Goal: Information Seeking & Learning: Find specific fact

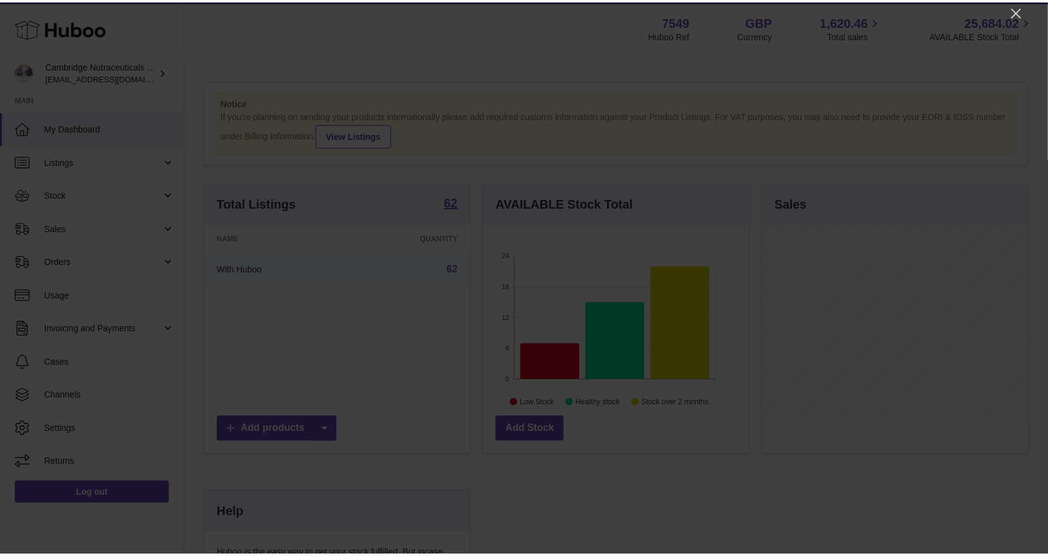
scroll to position [193, 268]
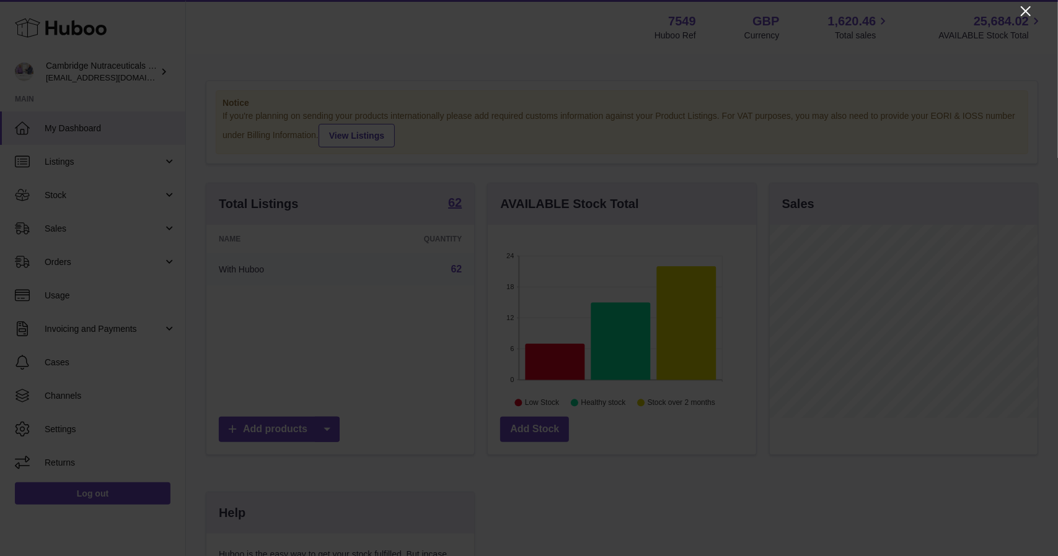
click at [1020, 9] on icon "Close" at bounding box center [1025, 11] width 15 height 15
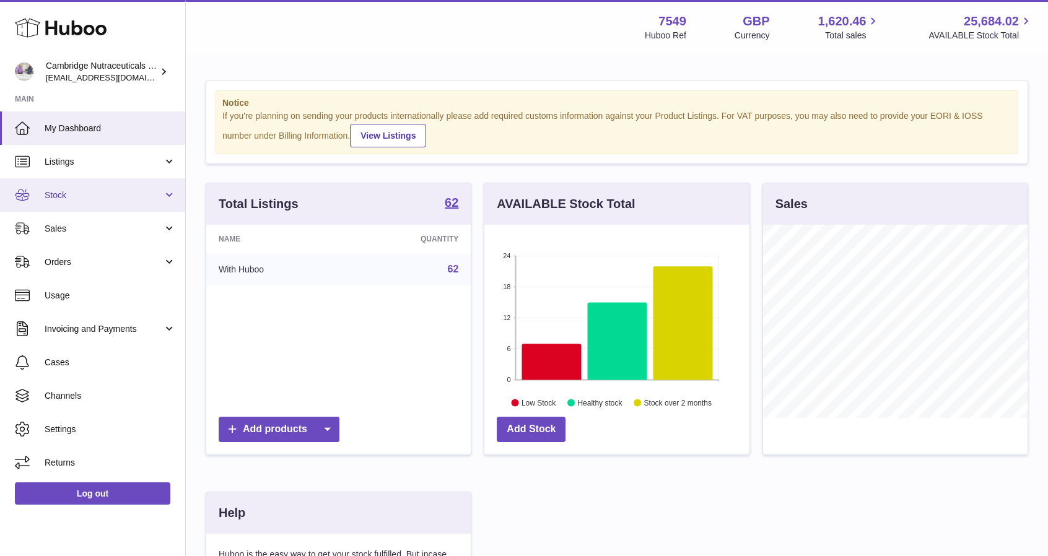
click at [46, 198] on span "Stock" at bounding box center [104, 196] width 118 height 12
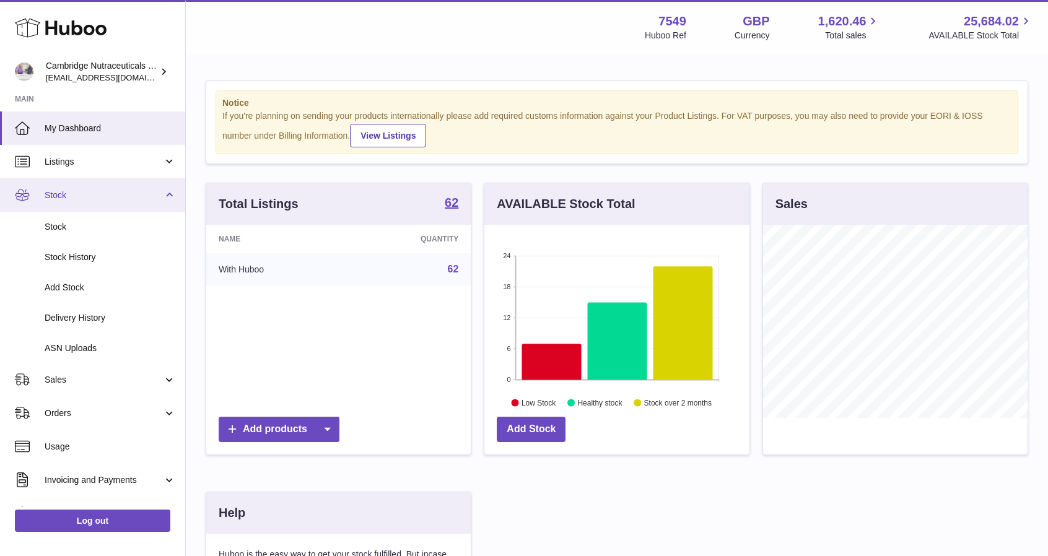
click at [90, 201] on link "Stock" at bounding box center [92, 194] width 185 height 33
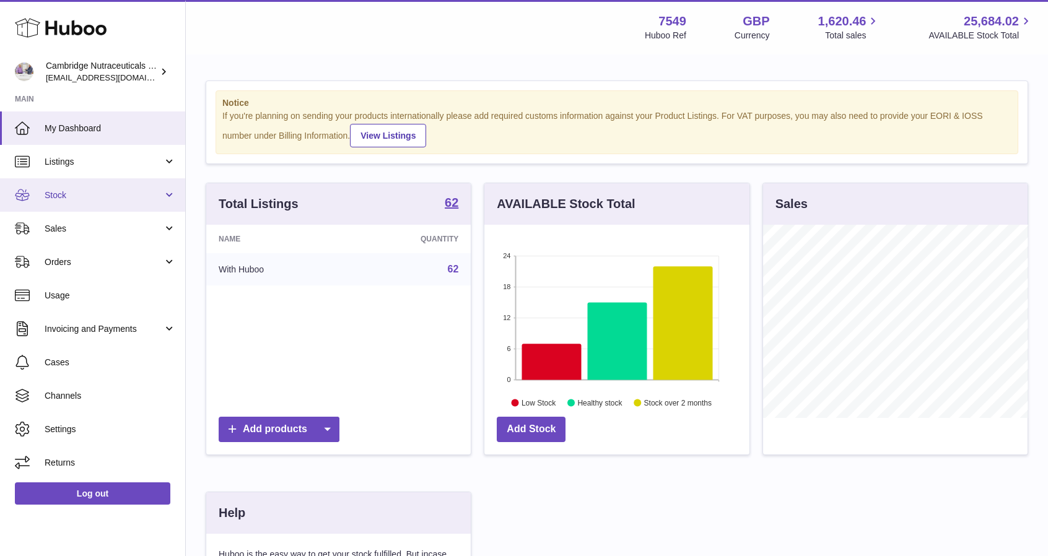
click at [81, 191] on span "Stock" at bounding box center [104, 196] width 118 height 12
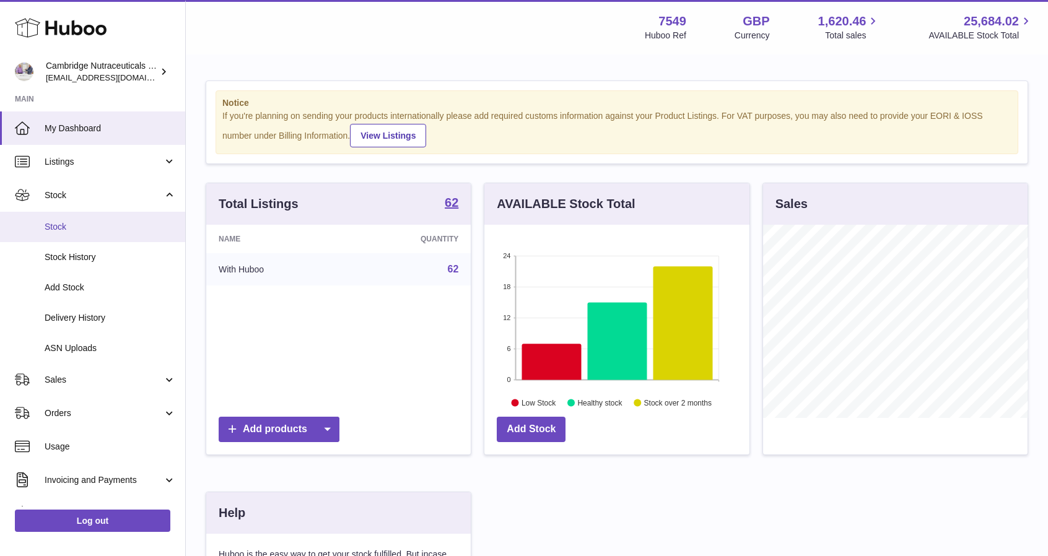
click at [86, 220] on link "Stock" at bounding box center [92, 227] width 185 height 30
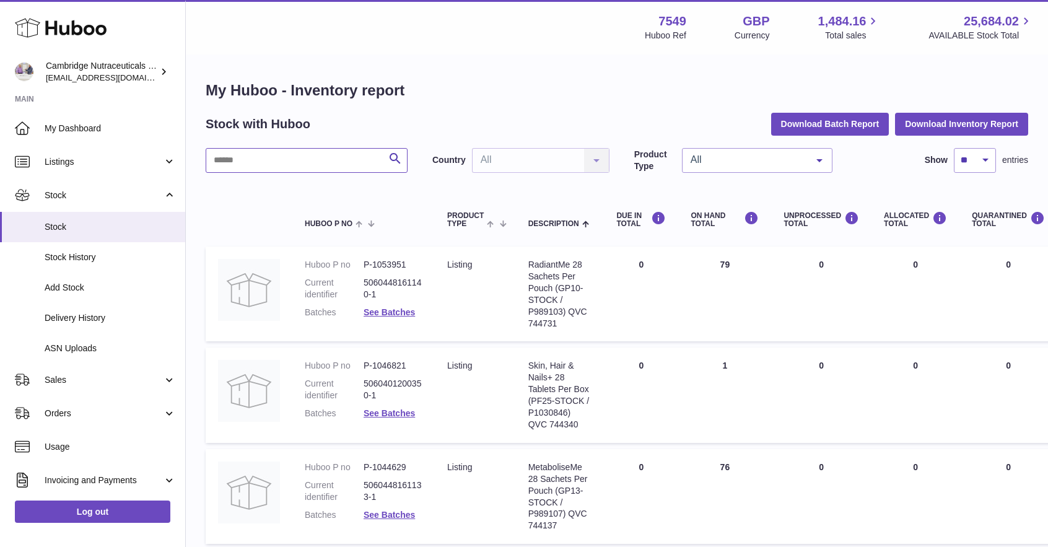
click at [358, 158] on input "text" at bounding box center [307, 160] width 202 height 25
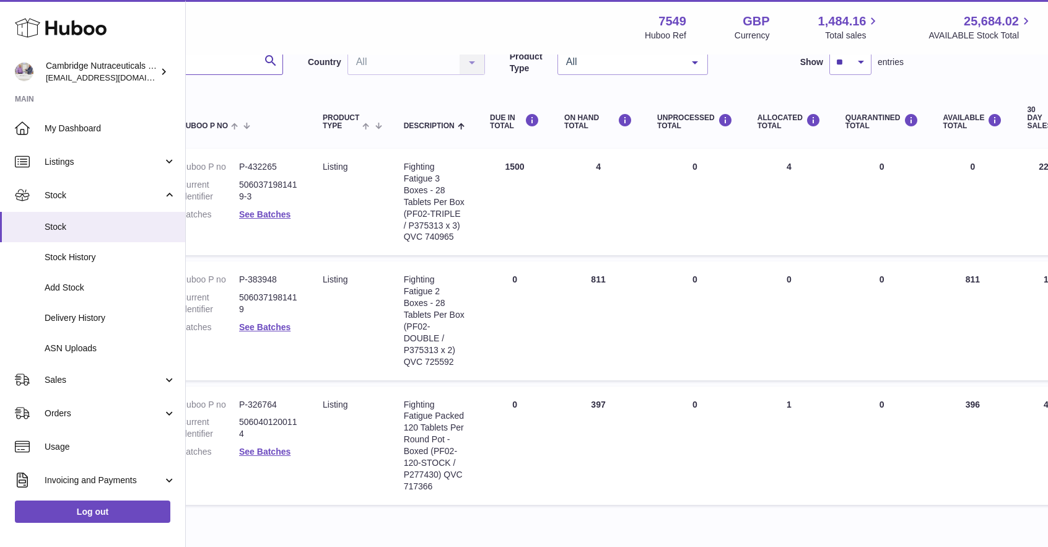
scroll to position [98, 0]
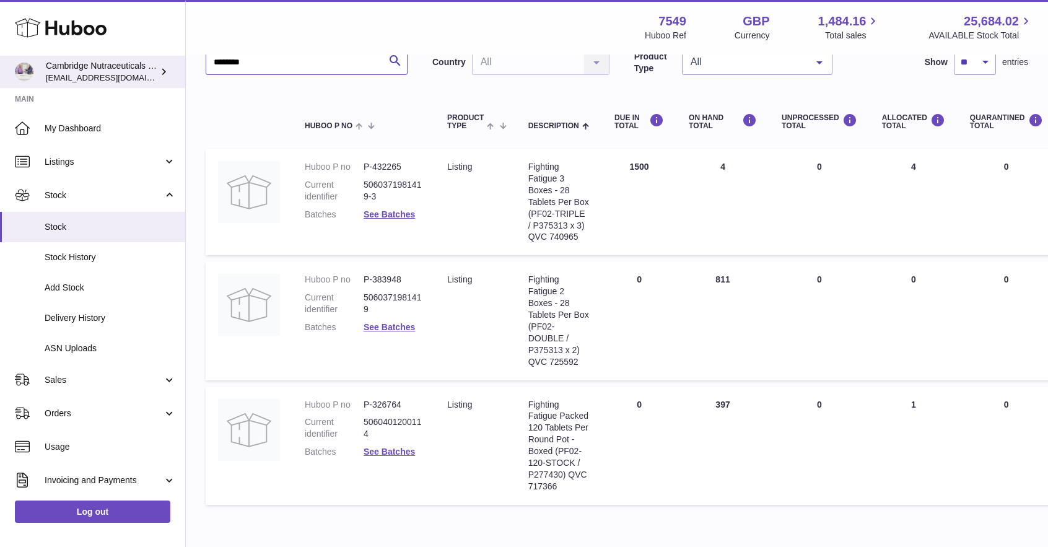
drag, startPoint x: 290, startPoint y: 64, endPoint x: 0, endPoint y: 86, distance: 290.8
click at [0, 86] on div "Huboo Cambridge Nutraceuticals Ltd qvc@camnutra.com Main My Dashboard Listings …" at bounding box center [524, 255] width 1048 height 706
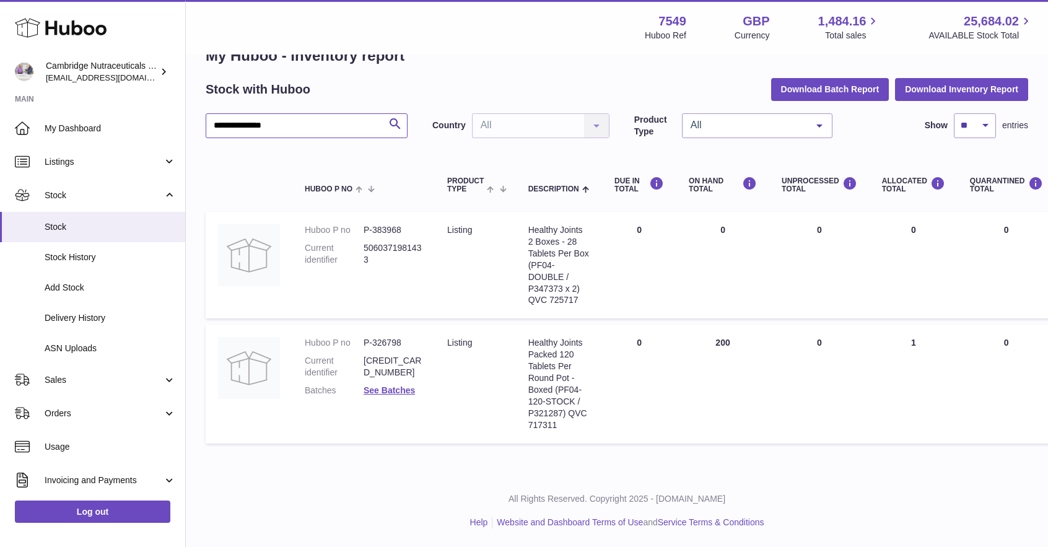
scroll to position [35, 1]
drag, startPoint x: 322, startPoint y: 127, endPoint x: 4, endPoint y: 105, distance: 319.3
click at [1, 108] on div "**********" at bounding box center [523, 256] width 1048 height 582
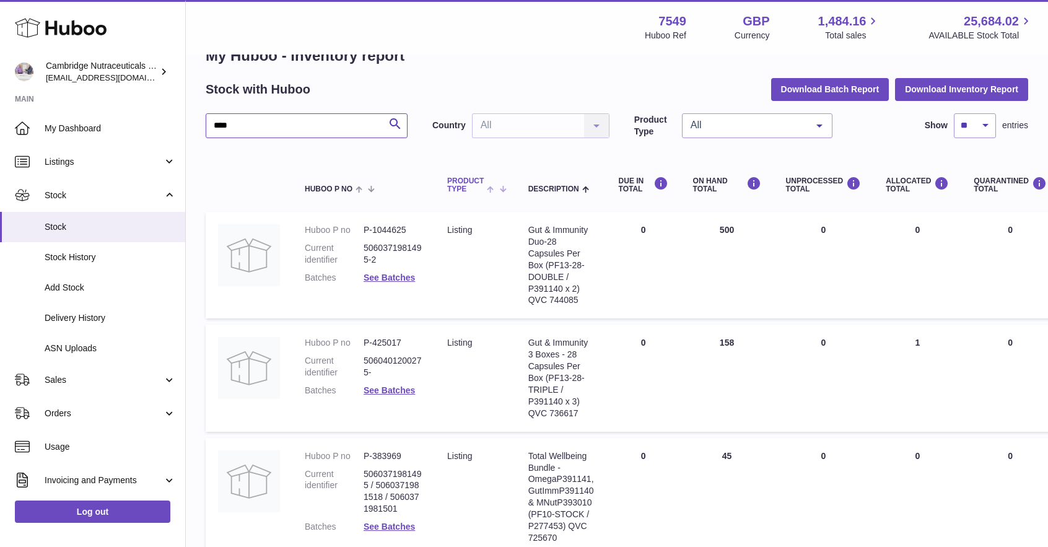
scroll to position [97, 0]
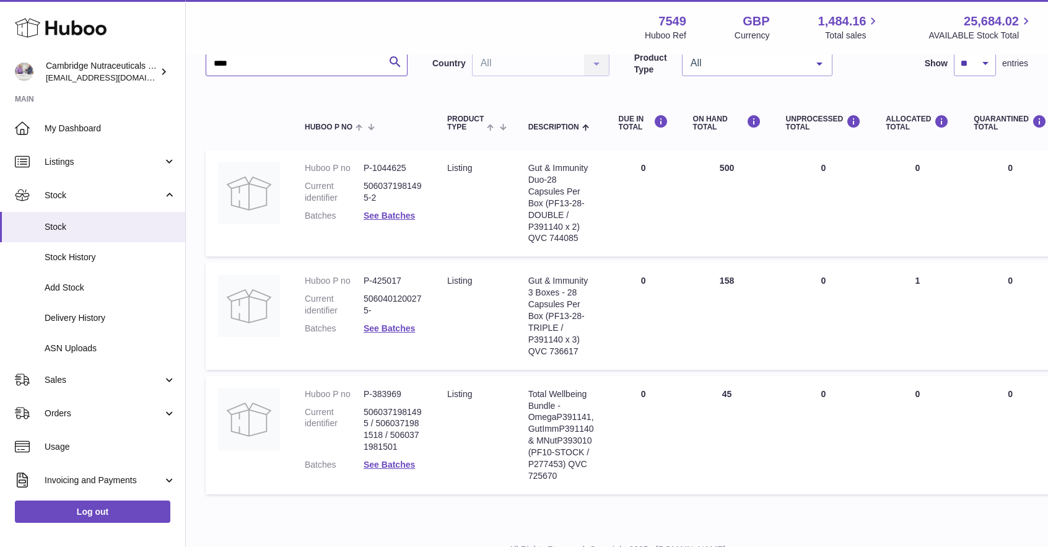
drag, startPoint x: 325, startPoint y: 66, endPoint x: 0, endPoint y: 97, distance: 326.2
click at [0, 95] on div "Huboo Cambridge Nutraceuticals Ltd qvc@camnutra.com Main My Dashboard Listings …" at bounding box center [524, 250] width 1048 height 695
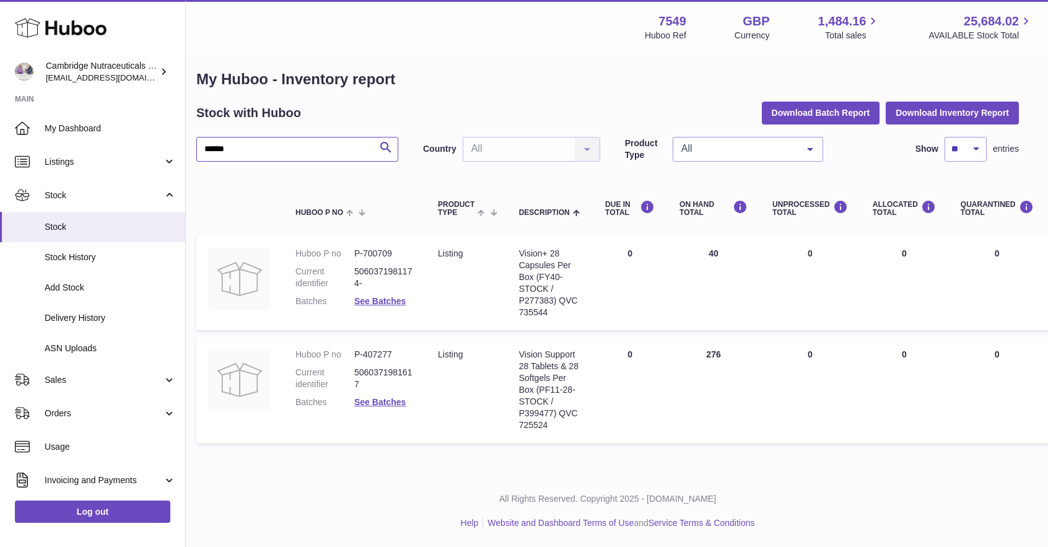
scroll to position [11, 0]
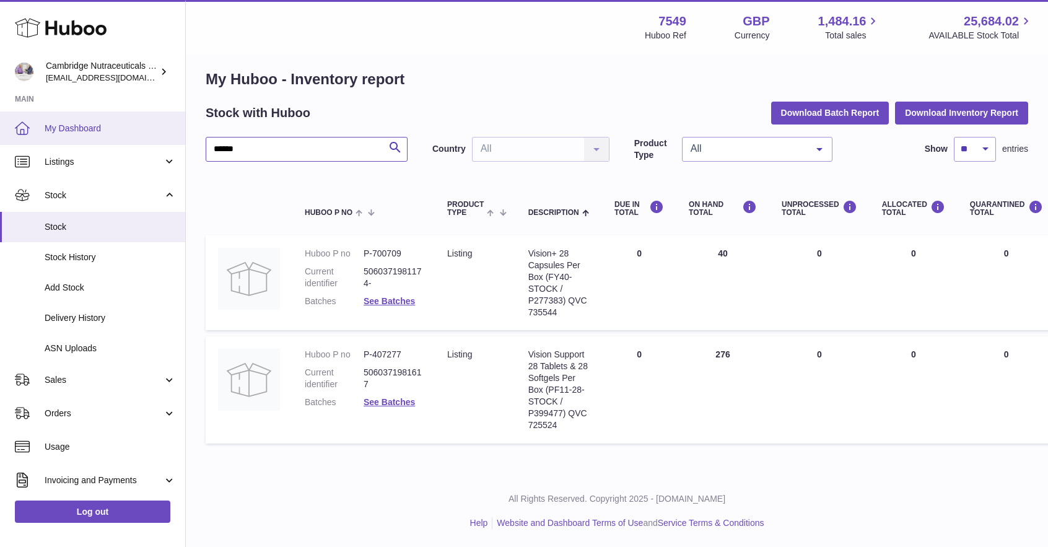
drag, startPoint x: 307, startPoint y: 146, endPoint x: 0, endPoint y: 131, distance: 307.1
click at [0, 131] on div "Huboo Cambridge Nutraceuticals Ltd qvc@camnutra.com Main My Dashboard Listings …" at bounding box center [524, 268] width 1048 height 559
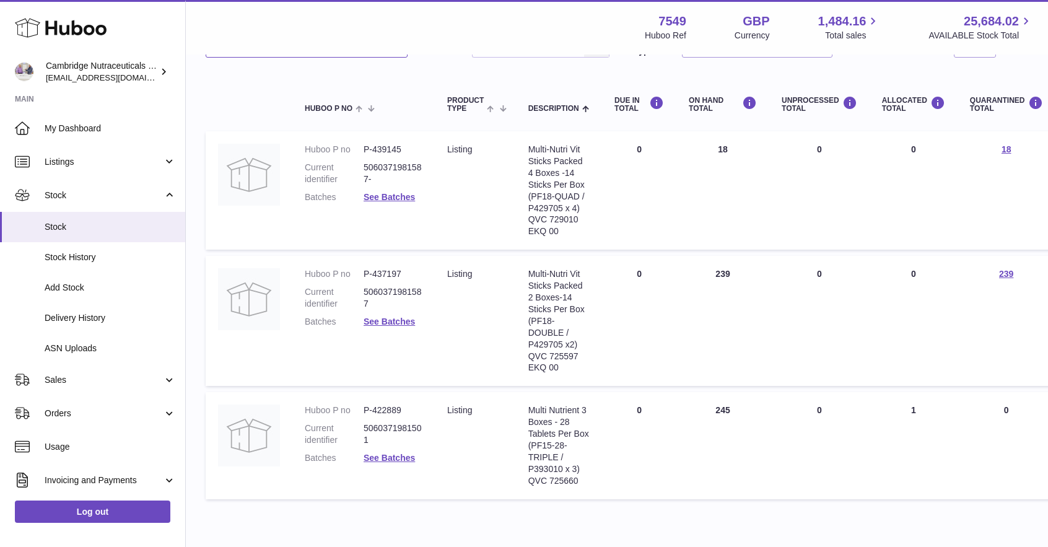
scroll to position [171, 0]
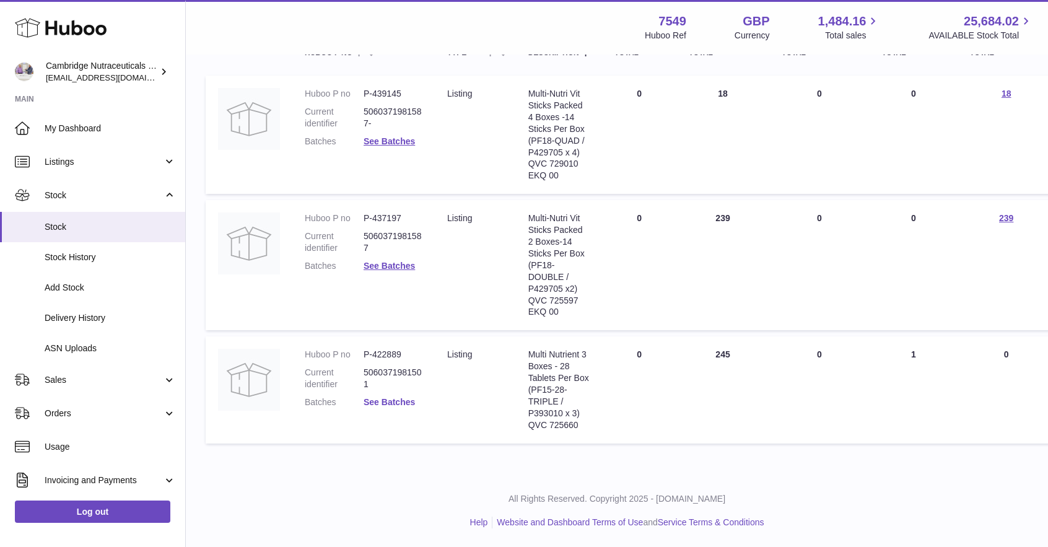
click at [394, 400] on link "See Batches" at bounding box center [389, 402] width 51 height 10
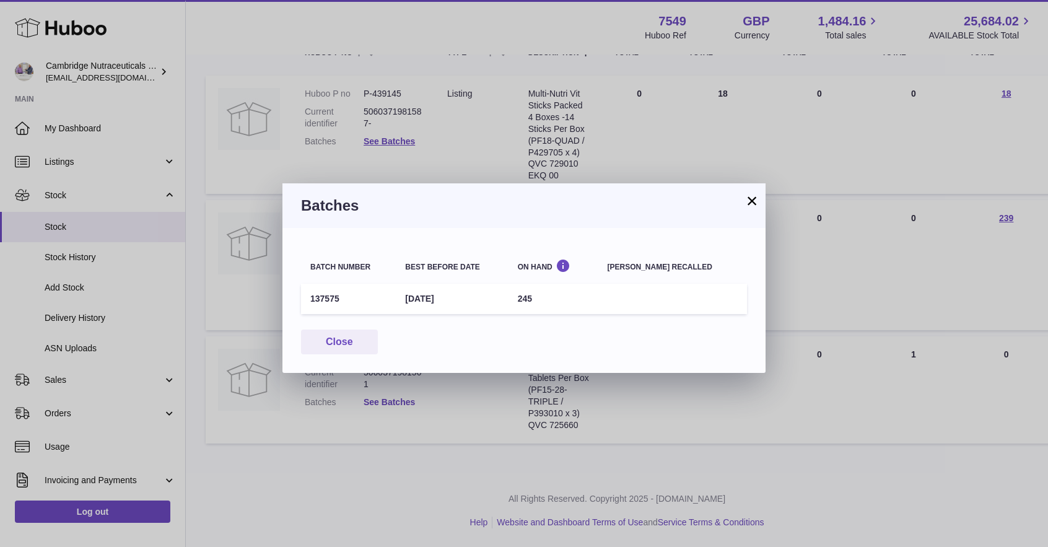
scroll to position [162, 0]
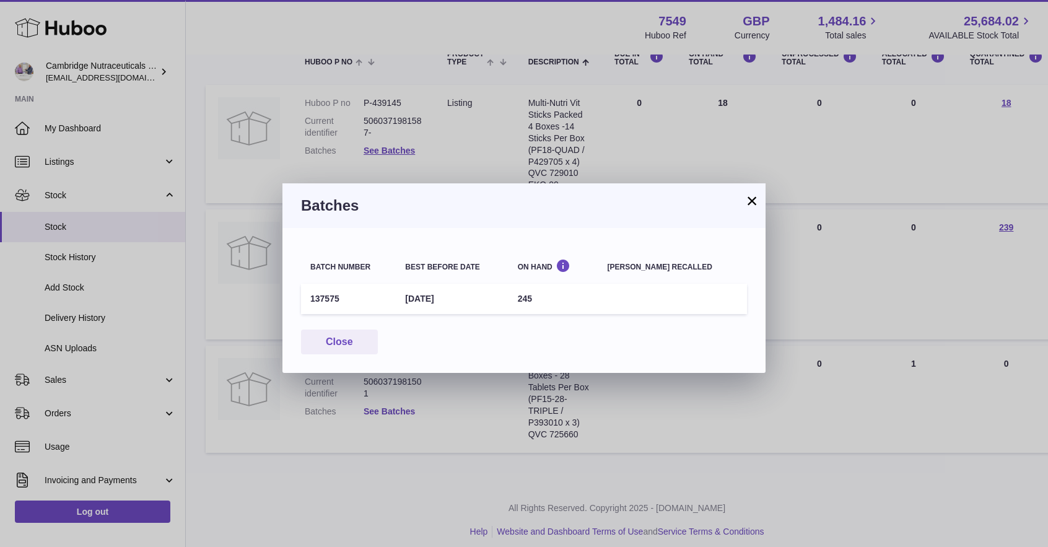
click at [394, 400] on div "× Batches Batch number Best before date On Hand Batch recalled 137575 31st Dec …" at bounding box center [524, 273] width 1048 height 547
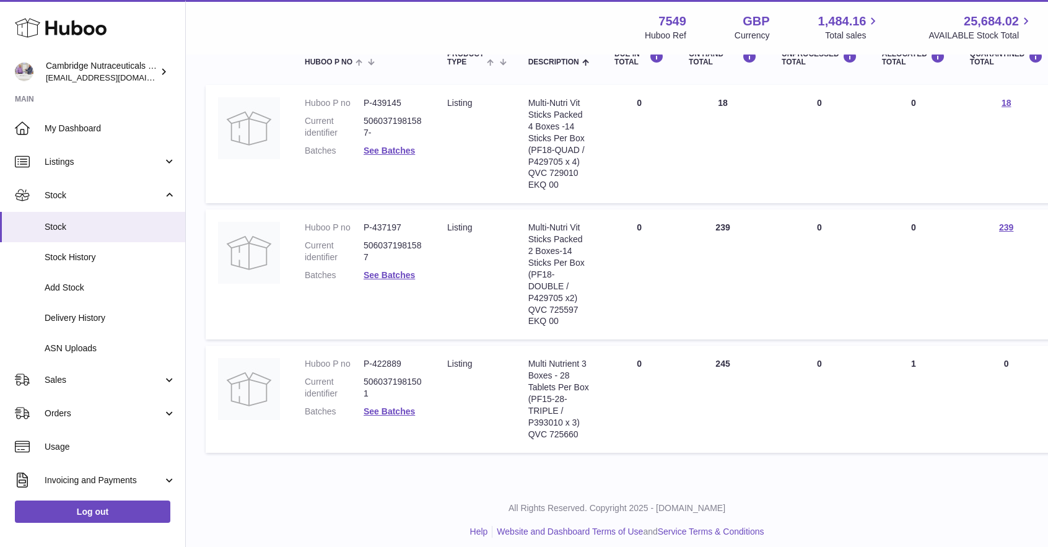
scroll to position [38, 0]
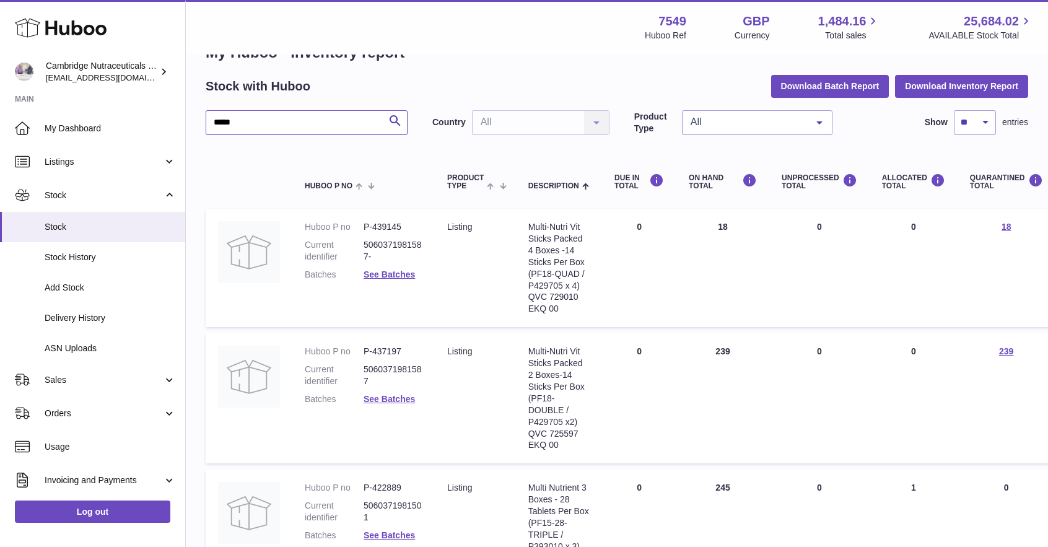
drag, startPoint x: 254, startPoint y: 119, endPoint x: 19, endPoint y: 103, distance: 235.3
click at [19, 103] on div "Huboo Cambridge Nutraceuticals Ltd qvc@camnutra.com Main My Dashboard Listings …" at bounding box center [524, 321] width 1048 height 718
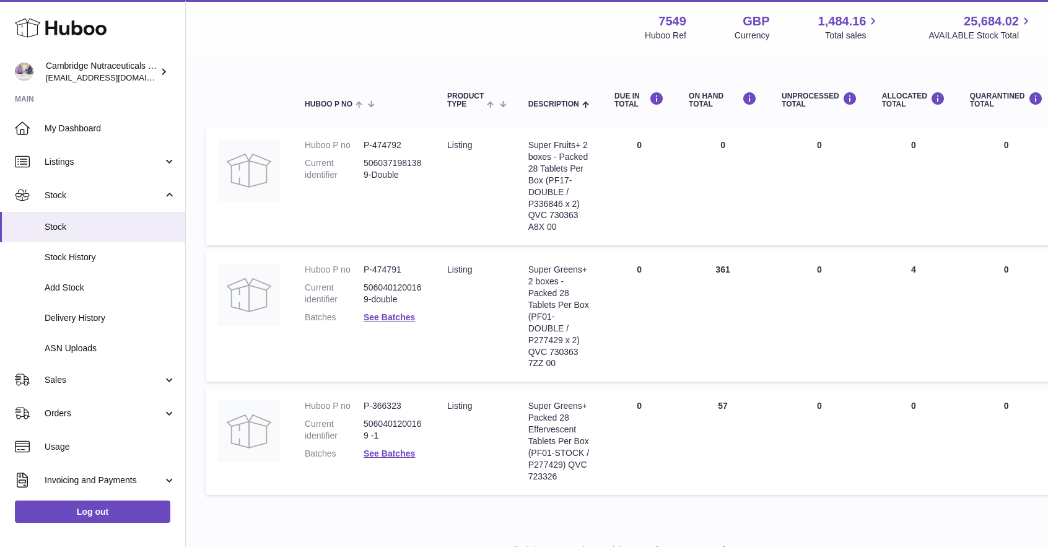
scroll to position [100, 0]
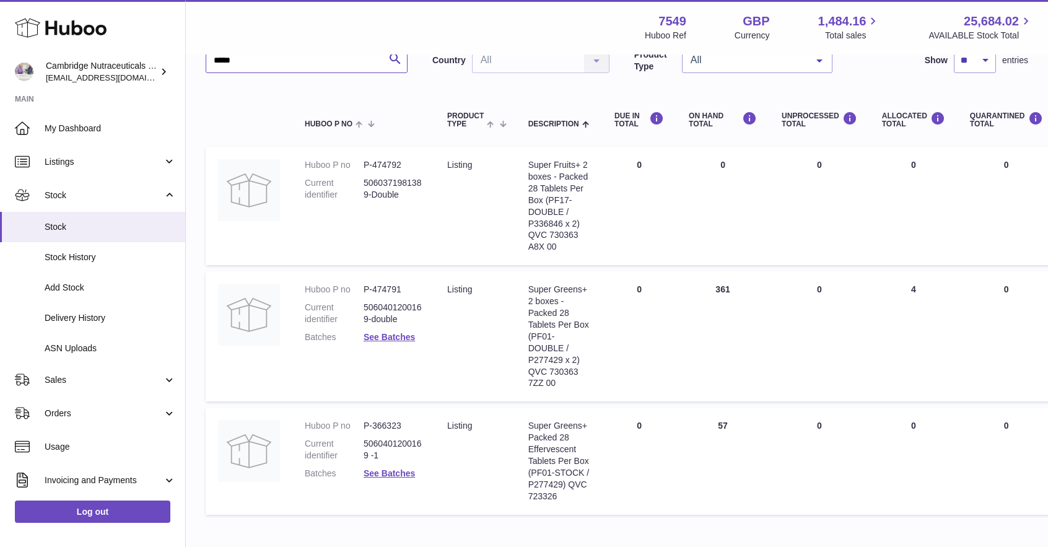
drag, startPoint x: 317, startPoint y: 66, endPoint x: 15, endPoint y: 50, distance: 302.2
click at [0, 53] on div "Huboo Cambridge Nutraceuticals Ltd qvc@camnutra.com Main My Dashboard Listings …" at bounding box center [524, 259] width 1048 height 718
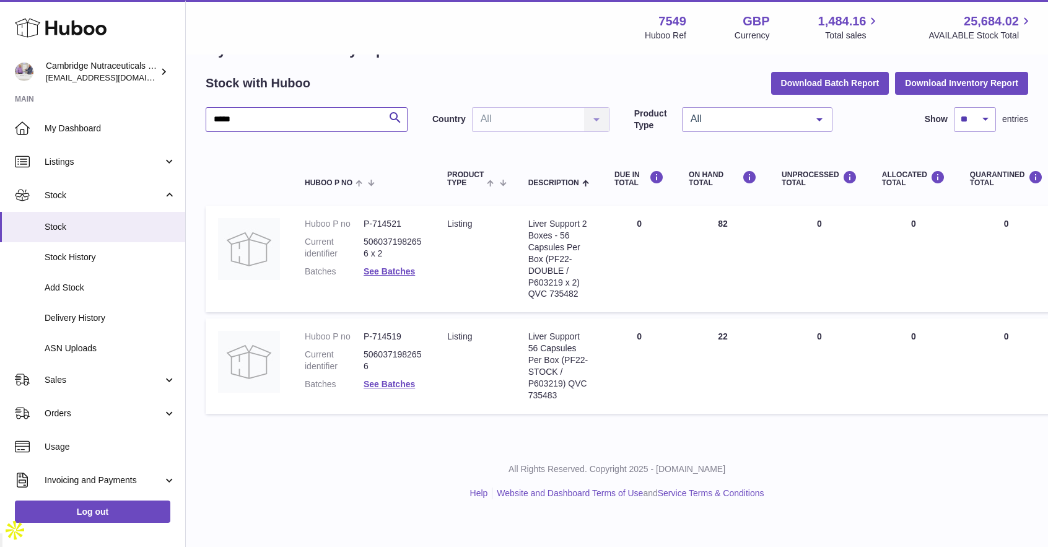
scroll to position [11, 0]
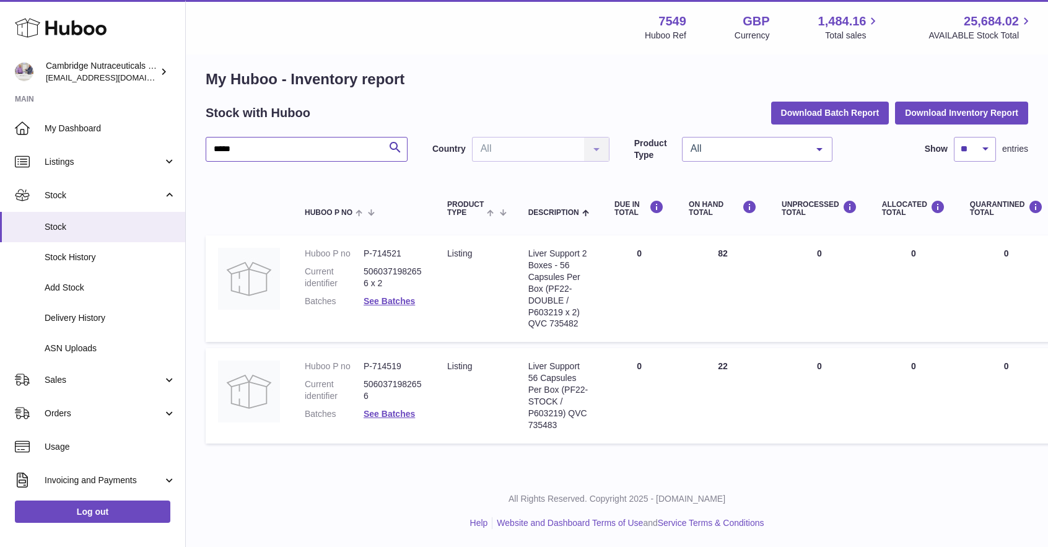
drag, startPoint x: 304, startPoint y: 156, endPoint x: 14, endPoint y: 49, distance: 308.9
click at [1, 50] on div "Huboo Cambridge Nutraceuticals Ltd qvc@camnutra.com Main My Dashboard Listings …" at bounding box center [524, 268] width 1048 height 559
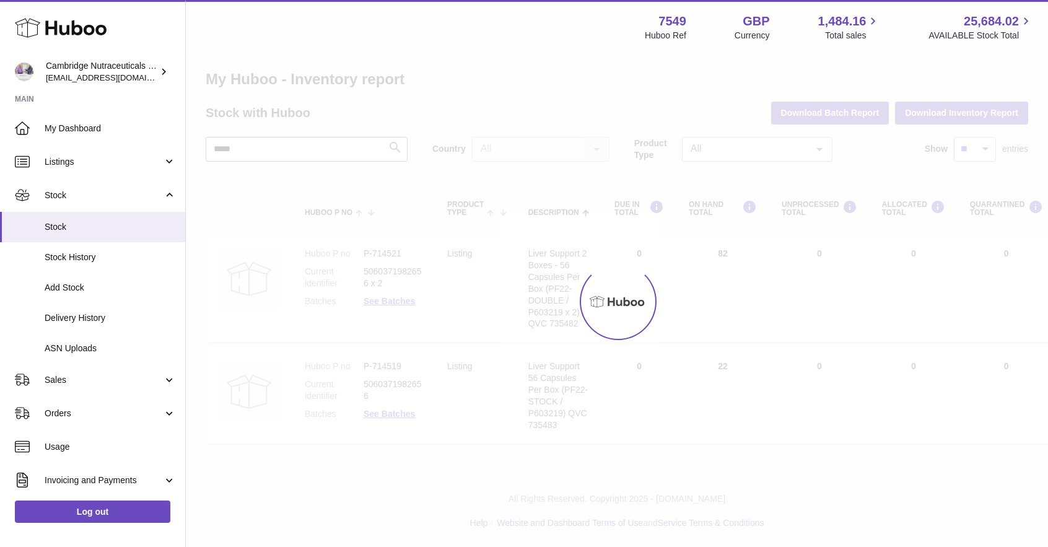
scroll to position [9, 0]
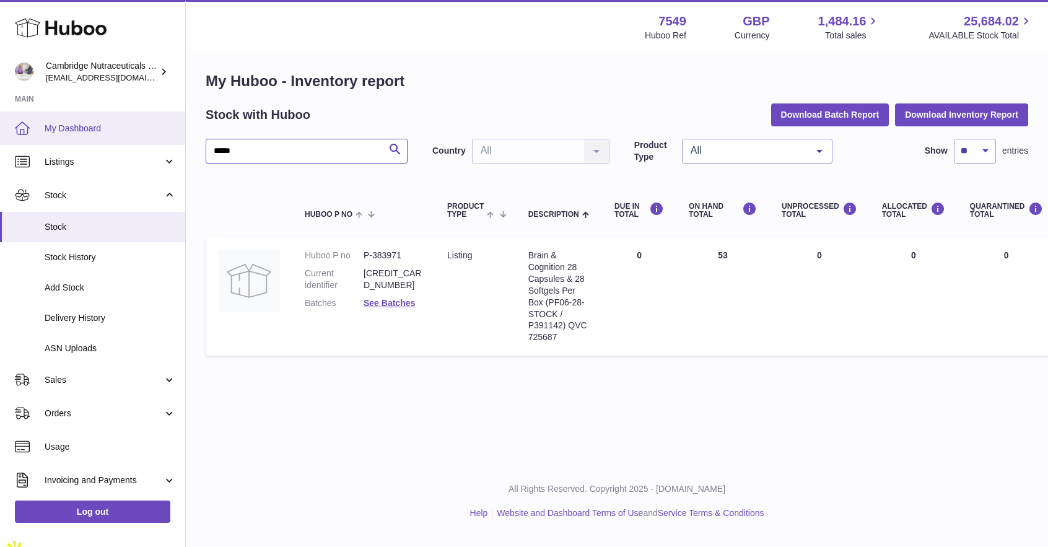
drag, startPoint x: 310, startPoint y: 147, endPoint x: 71, endPoint y: 124, distance: 239.6
click at [61, 128] on div "Huboo Cambridge Nutraceuticals Ltd qvc@camnutra.com Main My Dashboard Listings …" at bounding box center [524, 264] width 1048 height 547
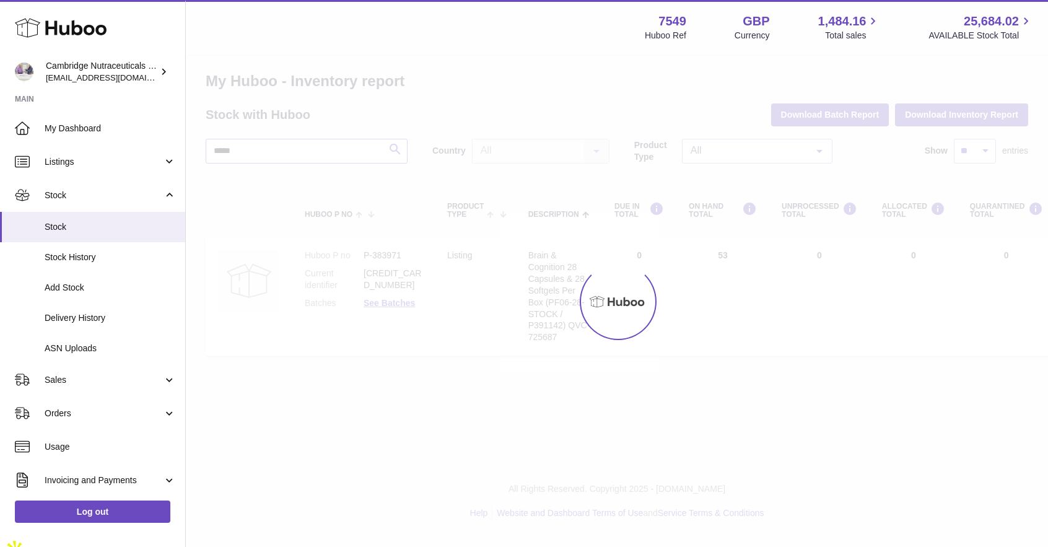
scroll to position [11, 0]
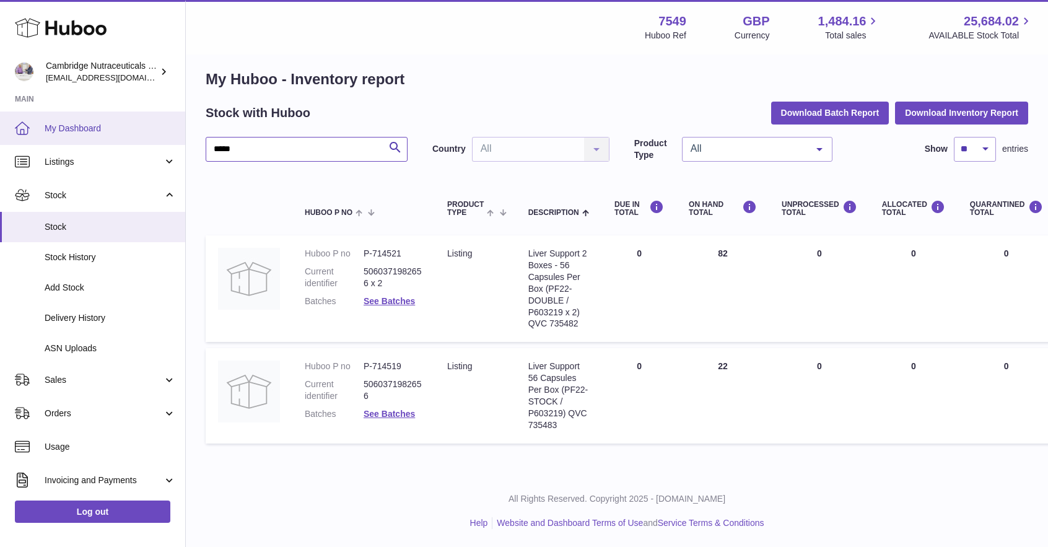
drag, startPoint x: 264, startPoint y: 144, endPoint x: 0, endPoint y: 133, distance: 264.2
click at [0, 128] on div "Huboo Cambridge Nutraceuticals Ltd qvc@camnutra.com Main My Dashboard Listings …" at bounding box center [524, 268] width 1048 height 559
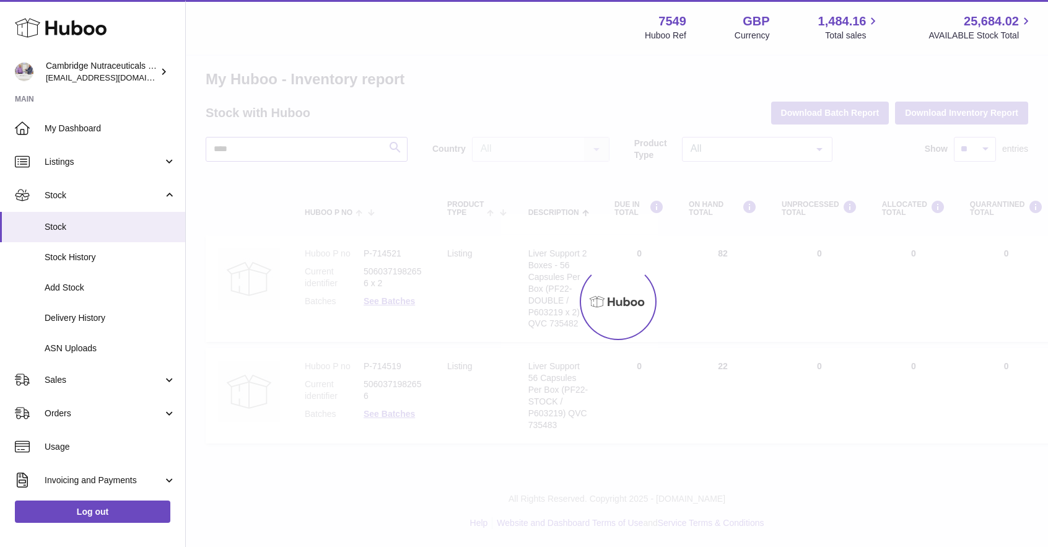
scroll to position [9, 0]
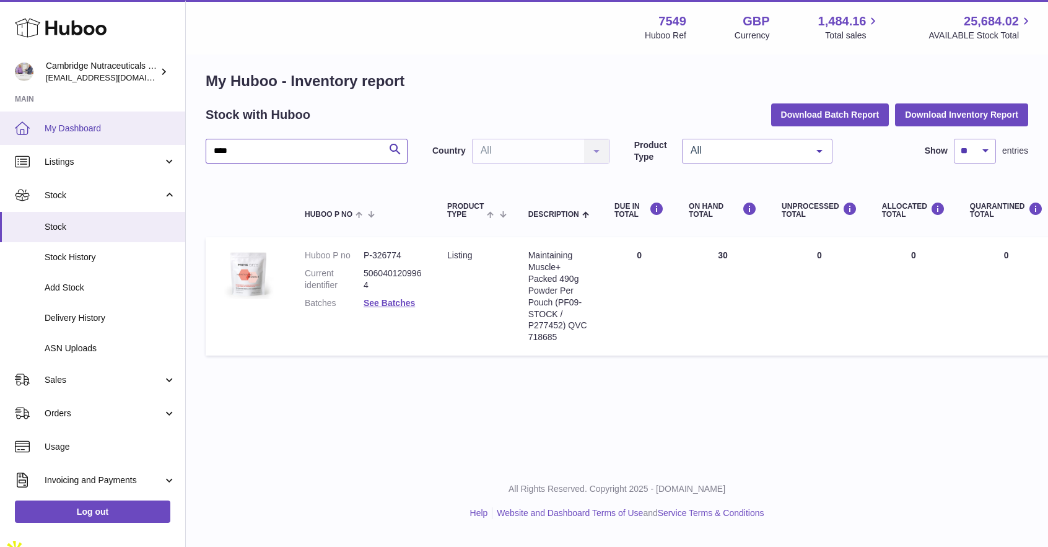
drag, startPoint x: 304, startPoint y: 142, endPoint x: 66, endPoint y: 133, distance: 237.5
click at [55, 143] on div "Huboo Cambridge Nutraceuticals Ltd qvc@camnutra.com Main My Dashboard Listings …" at bounding box center [524, 264] width 1048 height 547
type input "********"
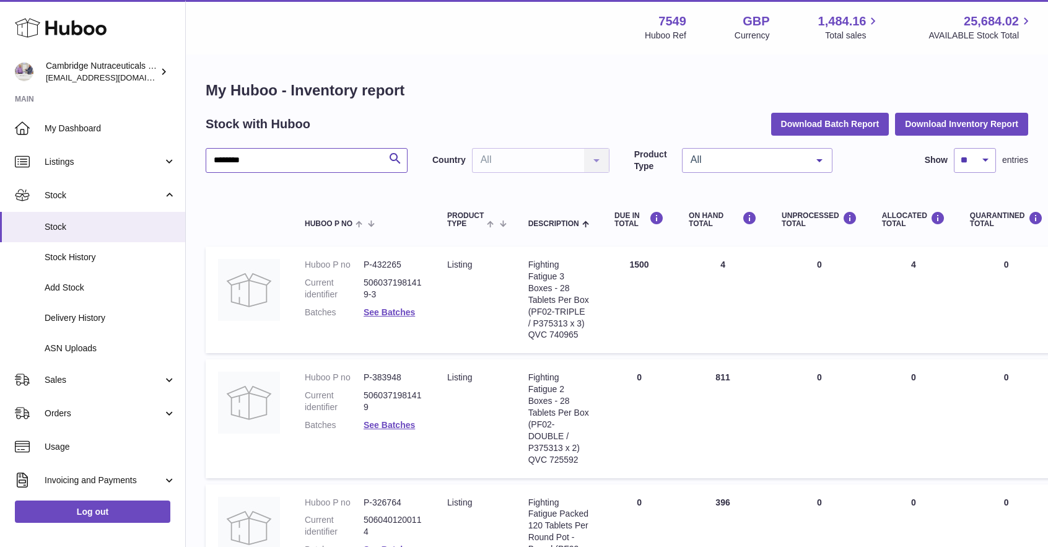
click at [289, 160] on input "********" at bounding box center [307, 160] width 202 height 25
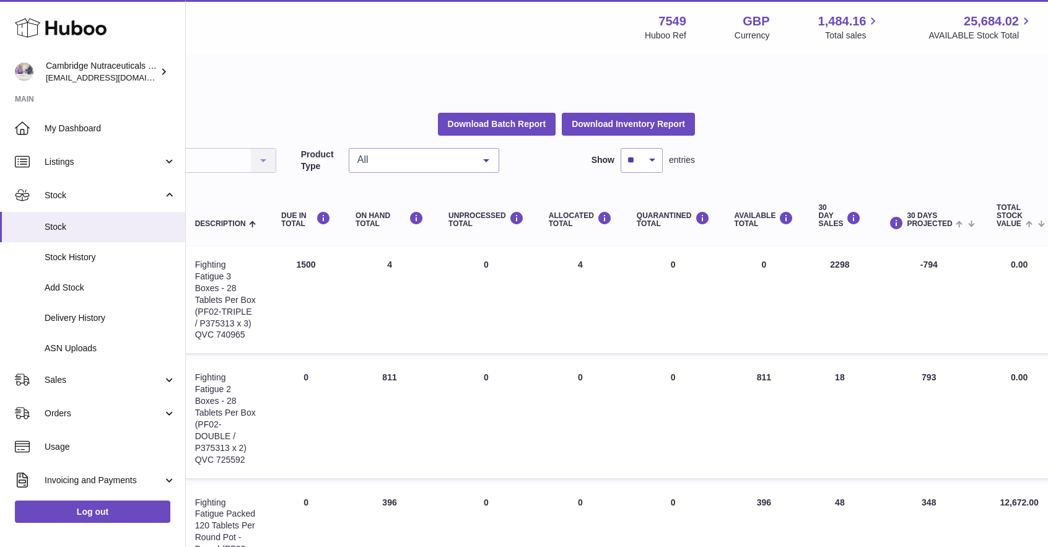
scroll to position [0, 394]
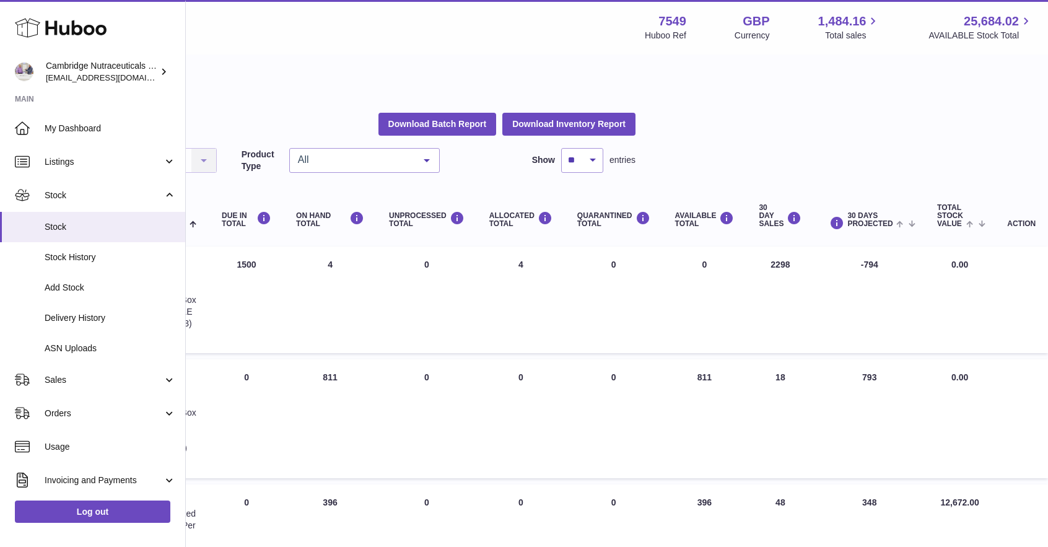
click at [656, 64] on html ".st0{fill:#141414;}" at bounding box center [131, 273] width 1048 height 547
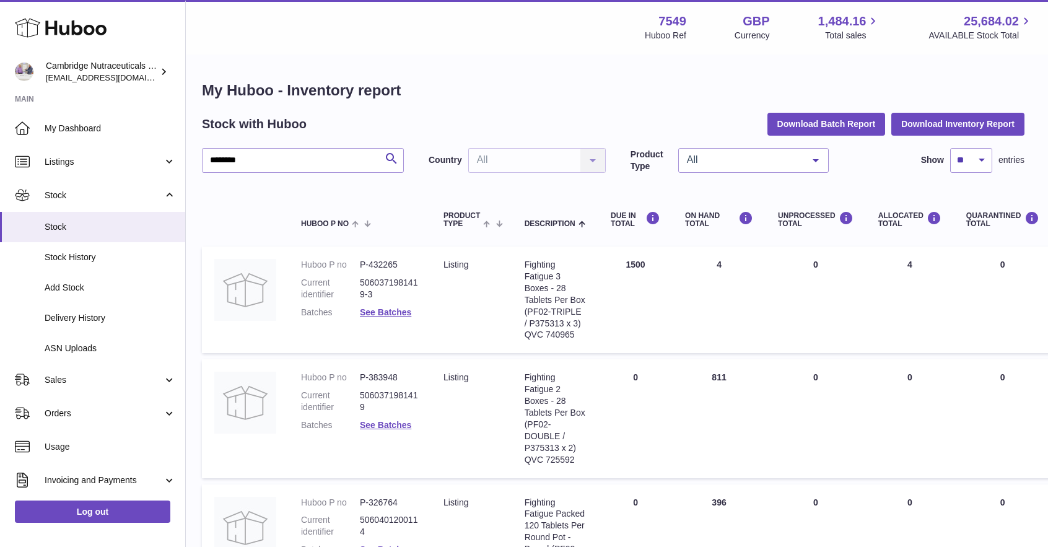
scroll to position [0, 0]
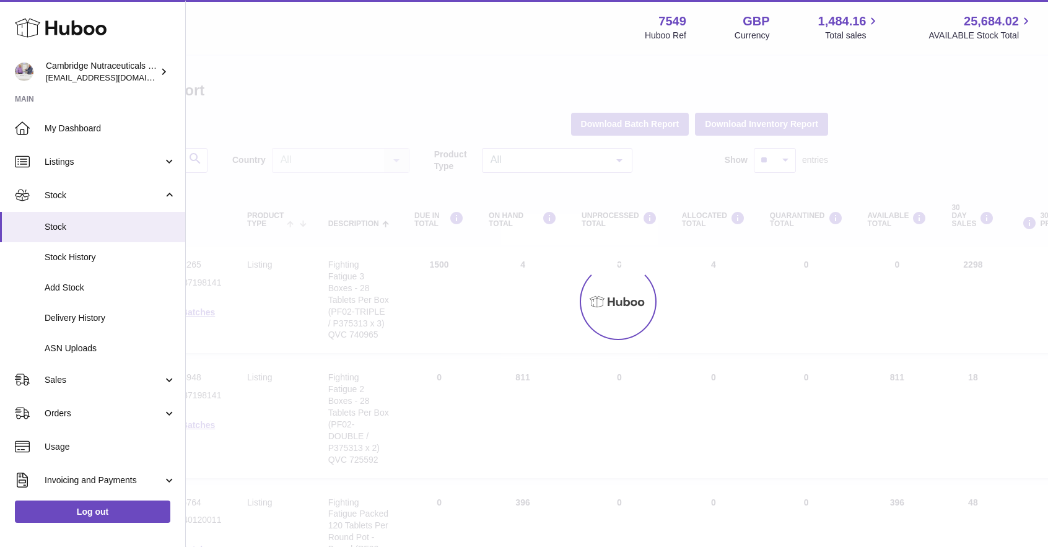
scroll to position [0, 203]
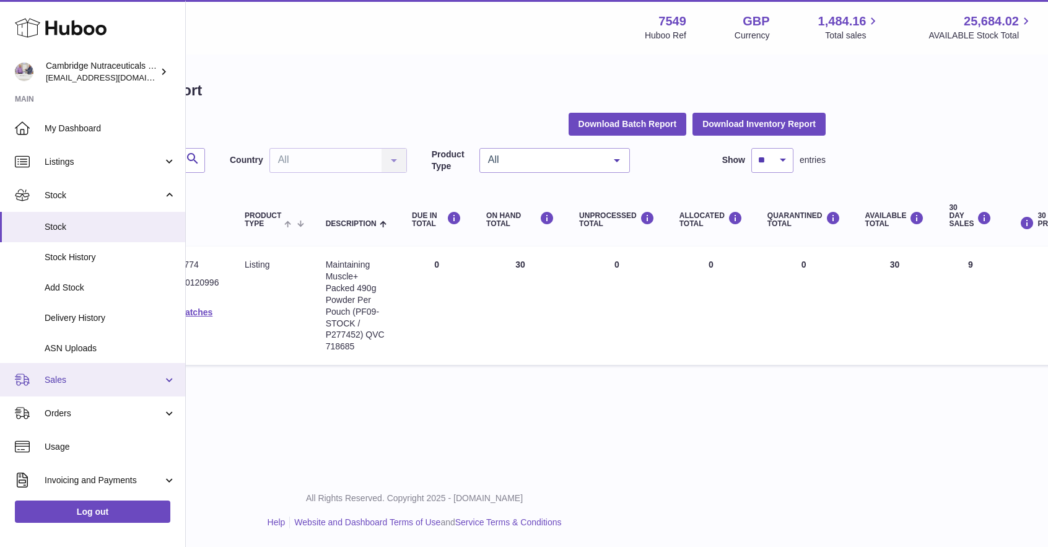
click at [66, 381] on span "Sales" at bounding box center [104, 380] width 118 height 12
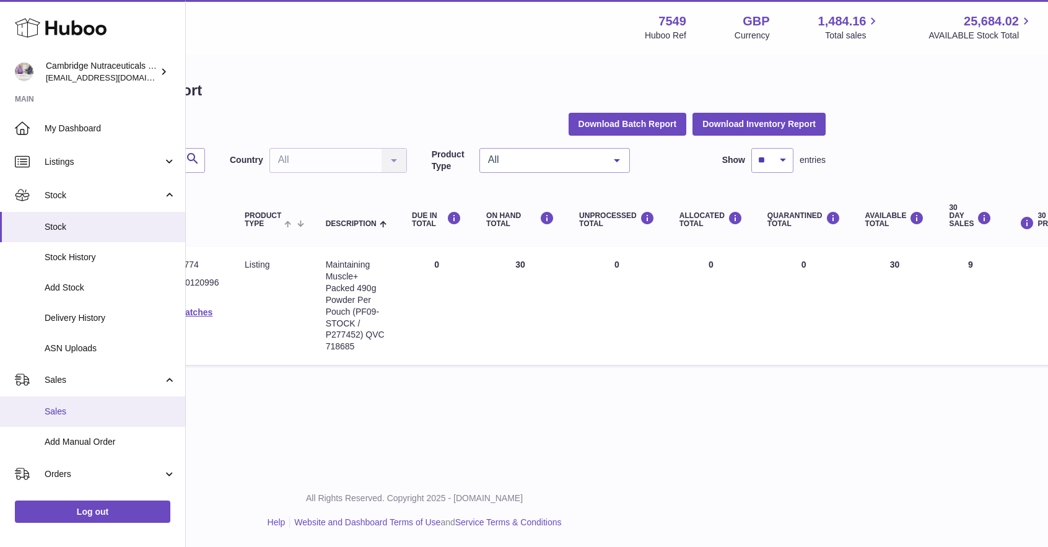
click at [66, 416] on span "Sales" at bounding box center [110, 412] width 131 height 12
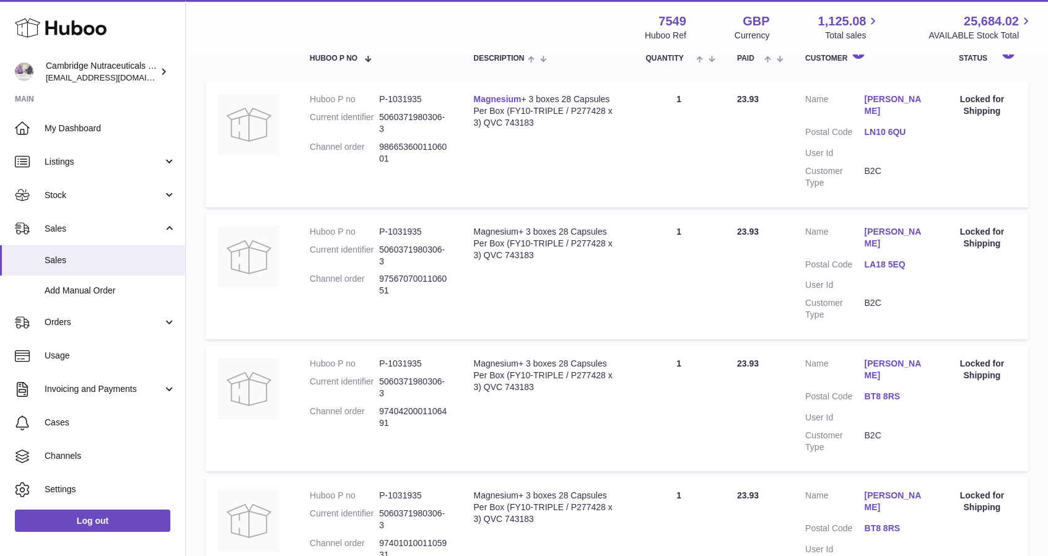
scroll to position [231, 0]
click at [103, 177] on link "Listings" at bounding box center [92, 161] width 185 height 33
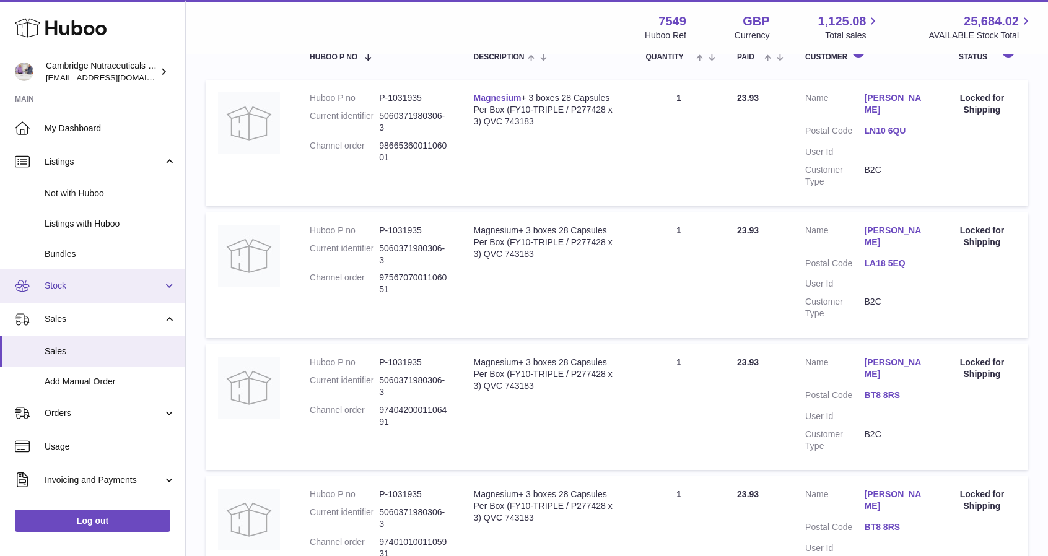
click at [86, 288] on span "Stock" at bounding box center [104, 286] width 118 height 12
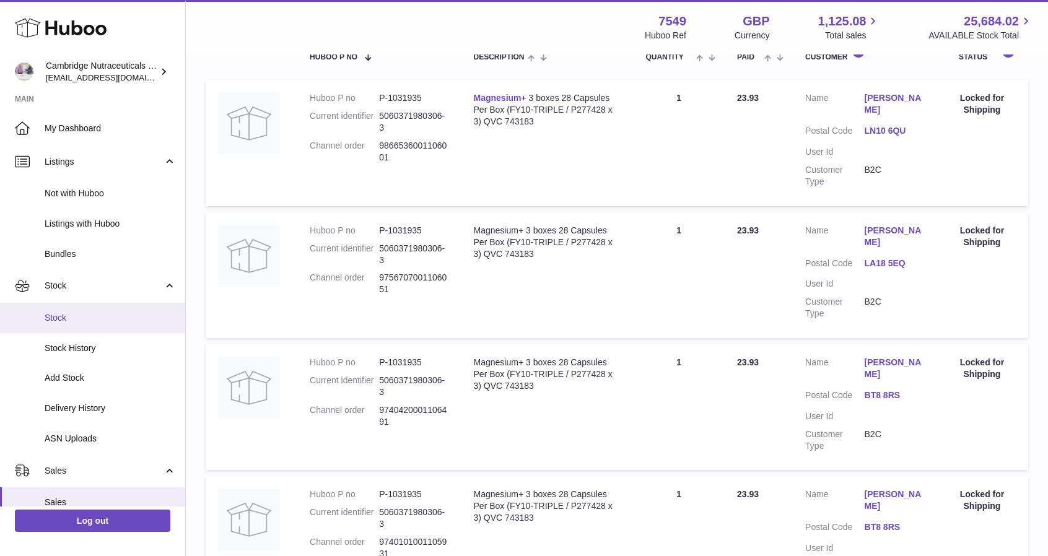
click at [63, 303] on link "Stock" at bounding box center [92, 318] width 185 height 30
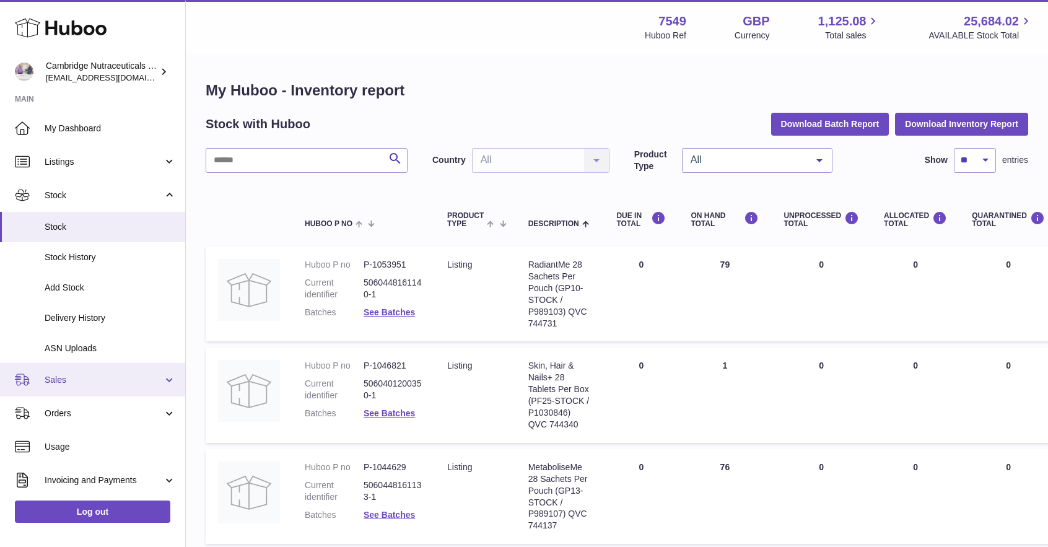
click at [66, 378] on span "Sales" at bounding box center [104, 380] width 118 height 12
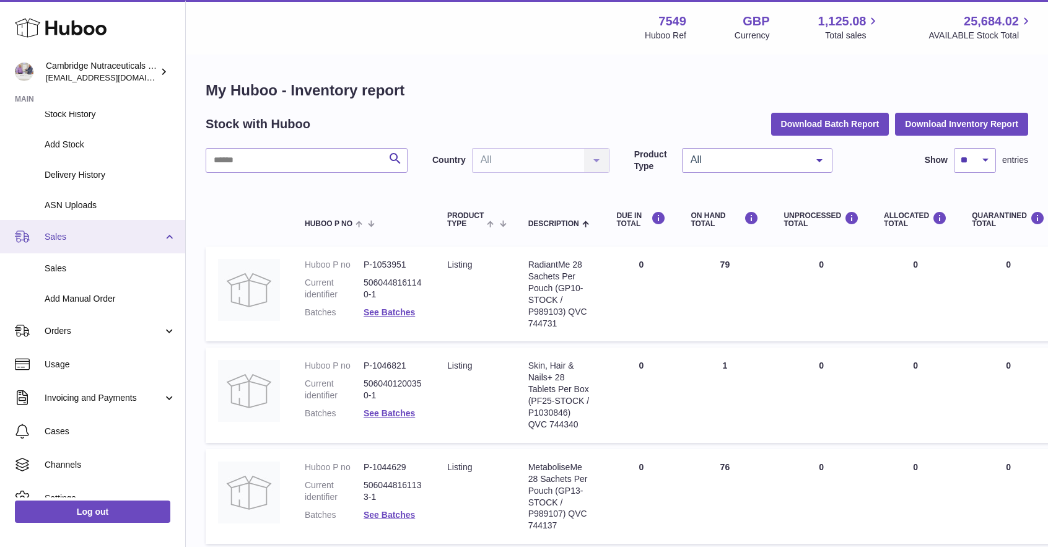
scroll to position [144, 0]
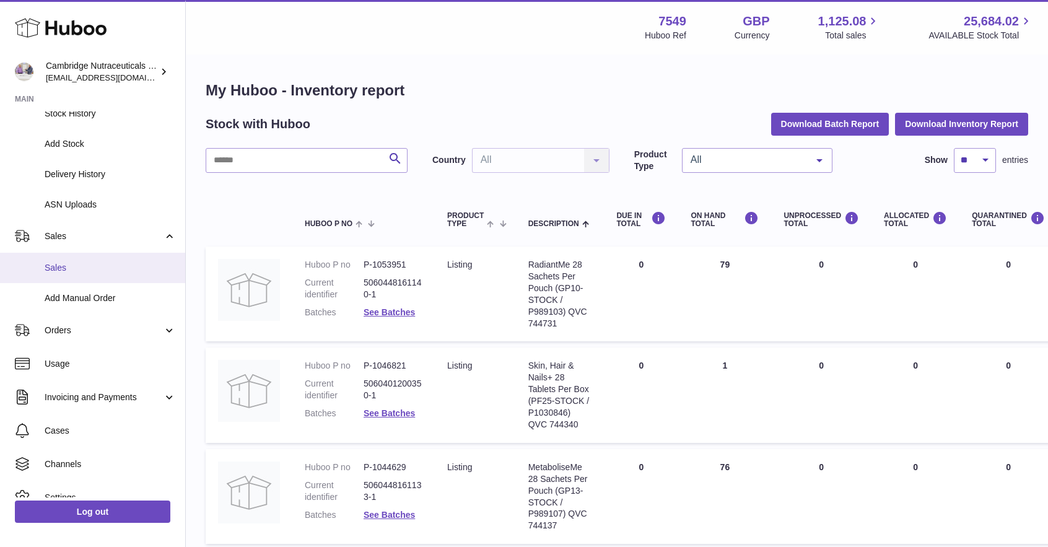
click at [60, 272] on span "Sales" at bounding box center [110, 268] width 131 height 12
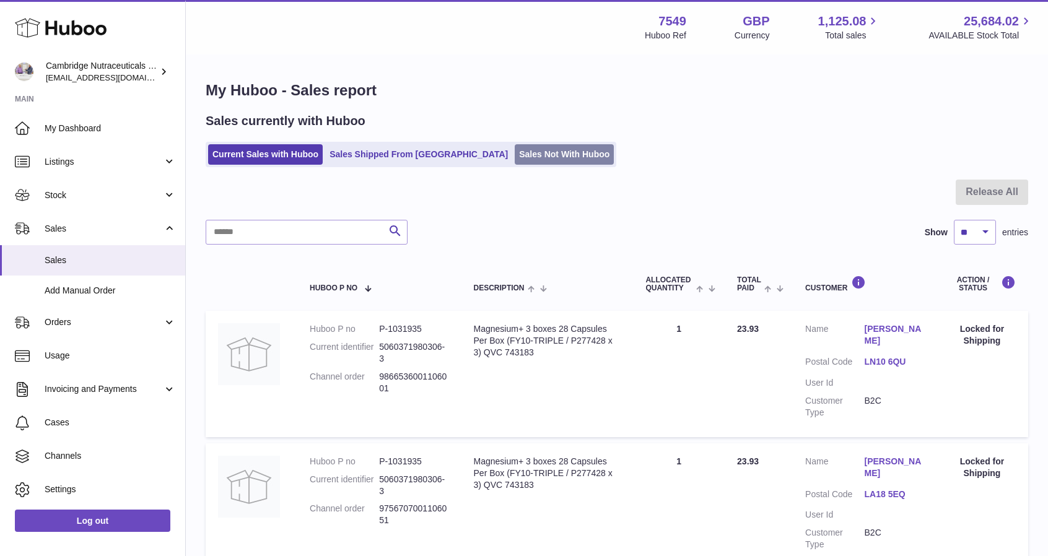
click at [515, 147] on link "Sales Not With Huboo" at bounding box center [564, 154] width 99 height 20
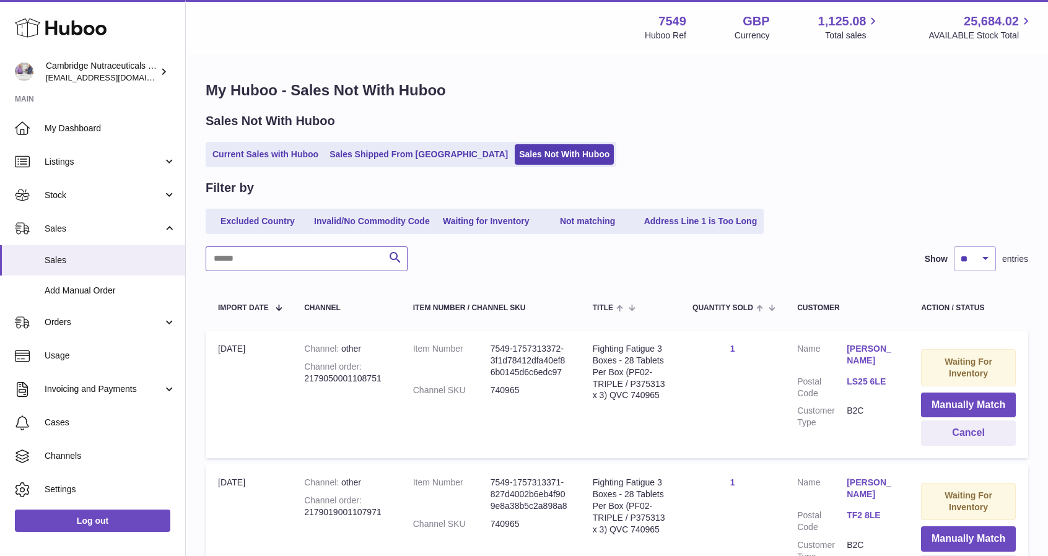
click at [238, 266] on input "text" at bounding box center [307, 259] width 202 height 25
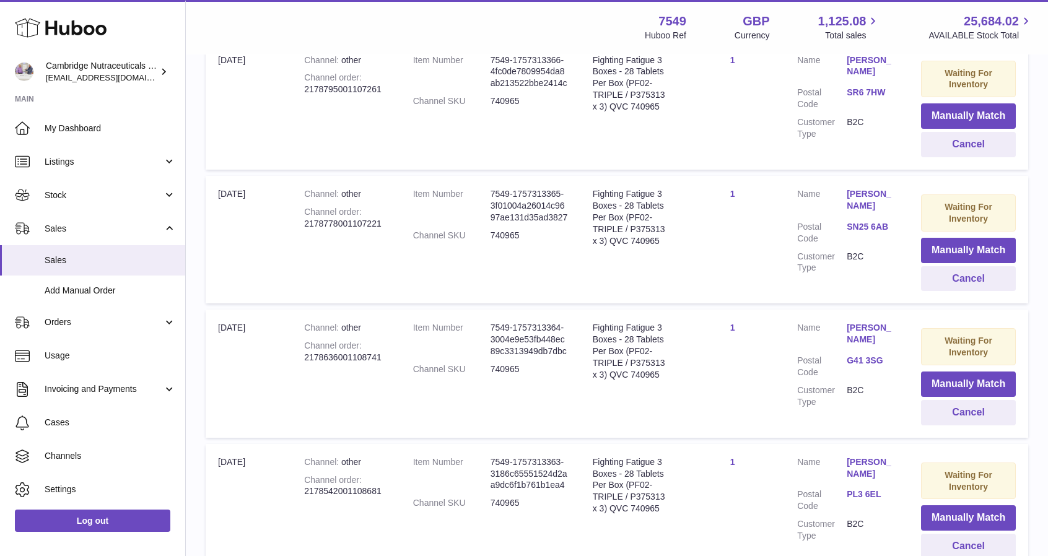
scroll to position [1244, 0]
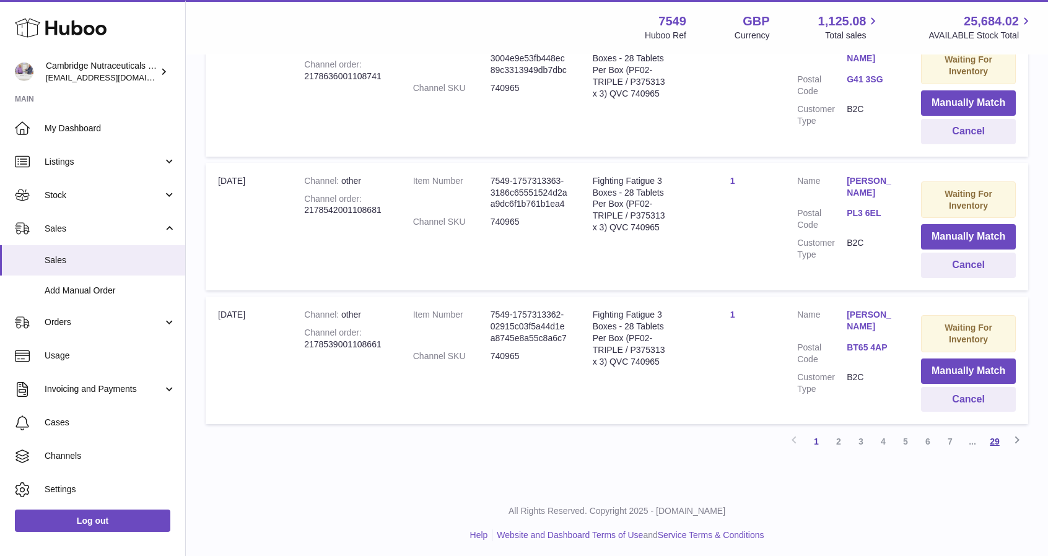
type input "******"
click at [999, 441] on link "29" at bounding box center [995, 442] width 22 height 22
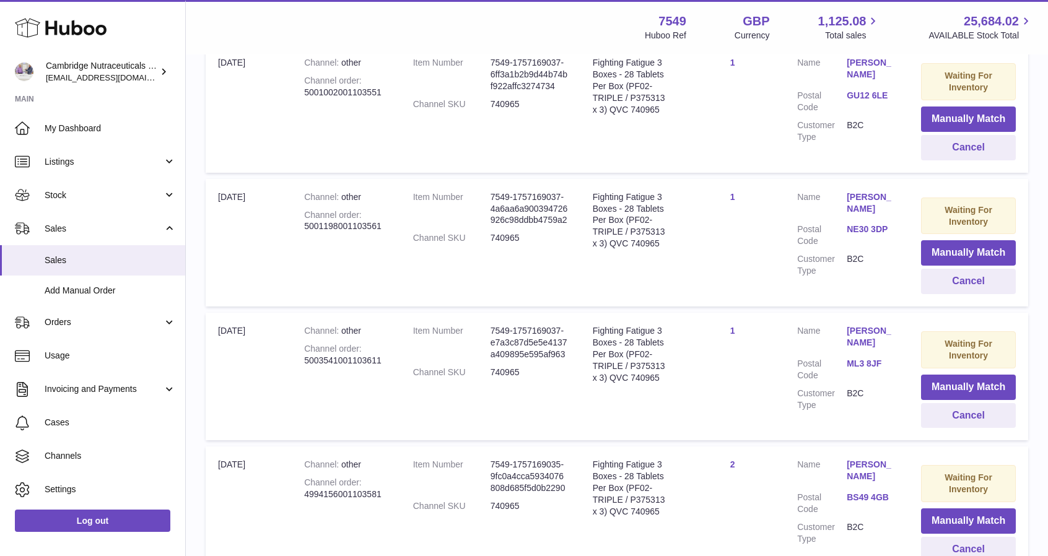
scroll to position [977, 0]
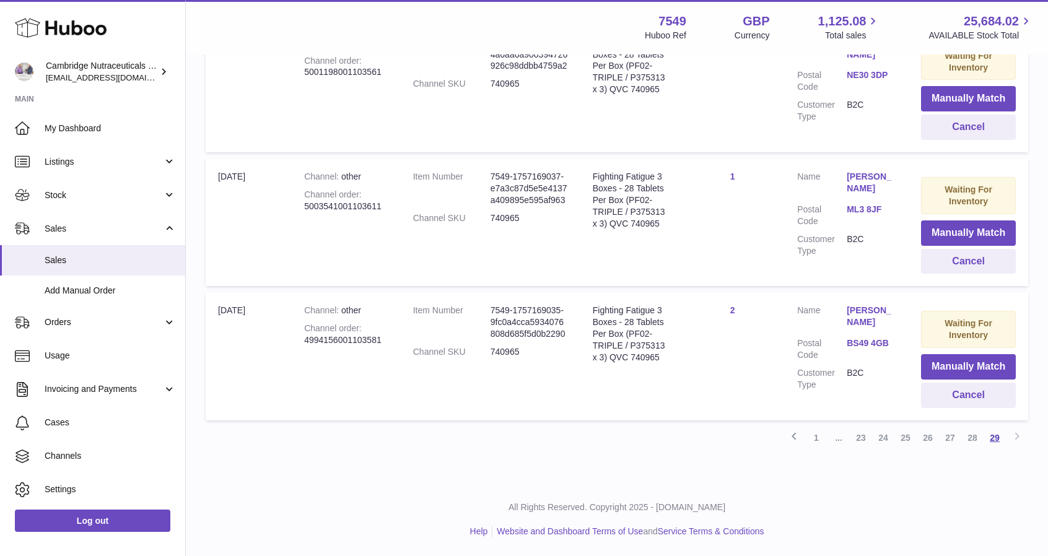
click at [999, 441] on link "29" at bounding box center [995, 438] width 22 height 22
click at [95, 201] on link "Stock" at bounding box center [92, 194] width 185 height 33
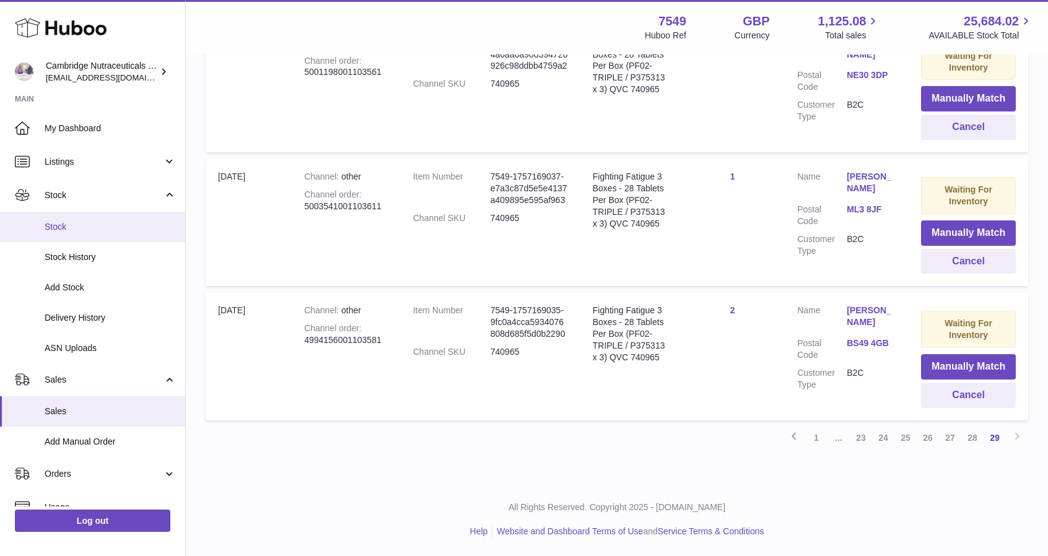
click at [81, 230] on span "Stock" at bounding box center [110, 227] width 131 height 12
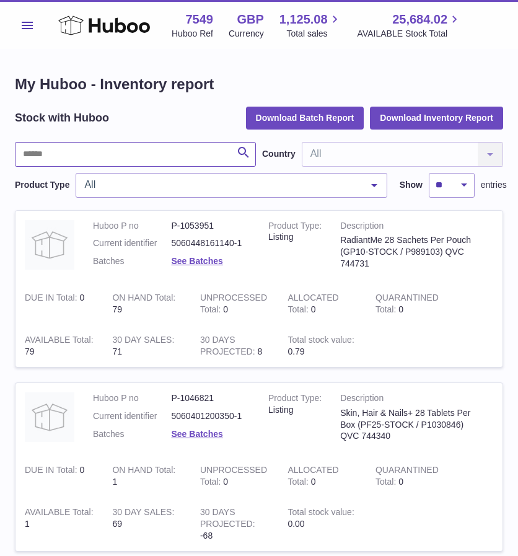
click at [131, 154] on input "text" at bounding box center [135, 154] width 241 height 25
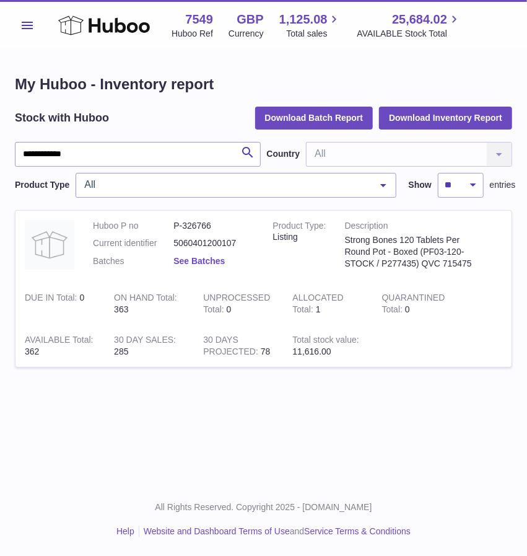
click at [203, 260] on link "See Batches" at bounding box center [198, 261] width 51 height 10
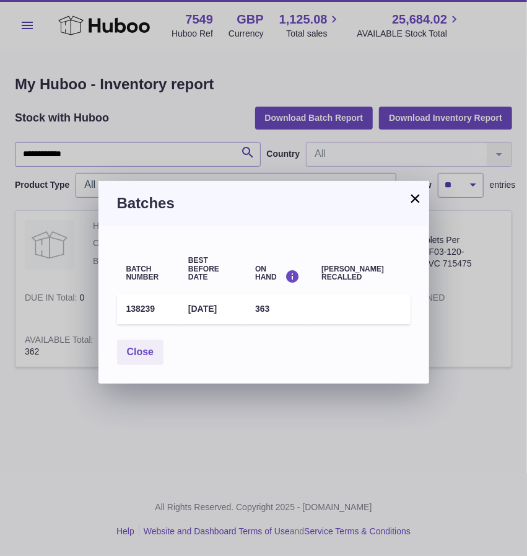
click at [418, 195] on button "×" at bounding box center [415, 198] width 15 height 15
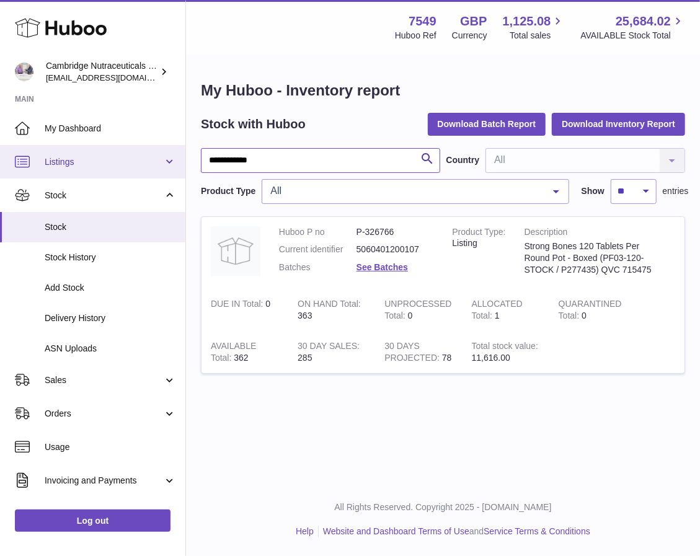
drag, startPoint x: 277, startPoint y: 160, endPoint x: 12, endPoint y: 160, distance: 265.2
click at [18, 168] on div "**********" at bounding box center [350, 278] width 700 height 556
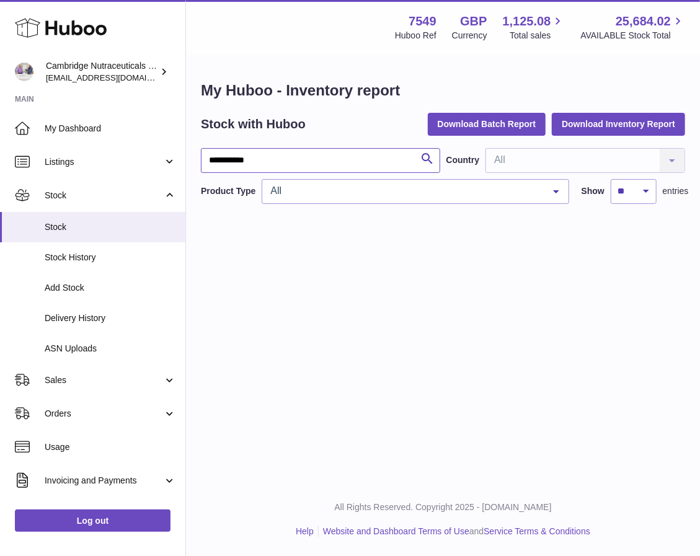
click at [230, 164] on input "**********" at bounding box center [320, 160] width 239 height 25
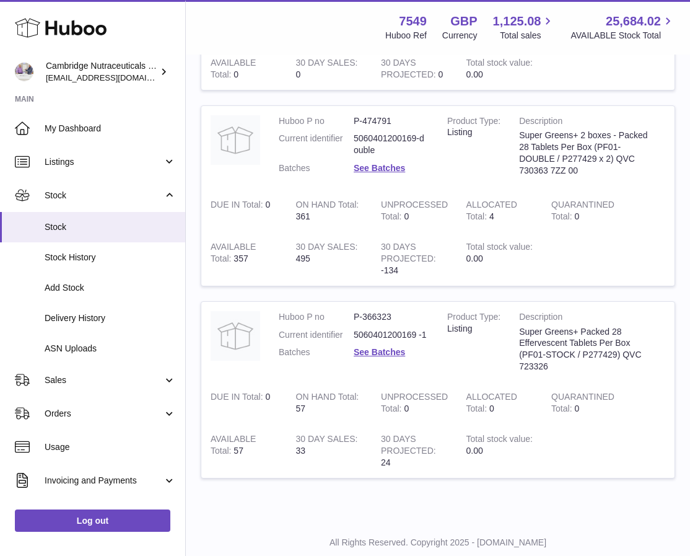
scroll to position [325, 0]
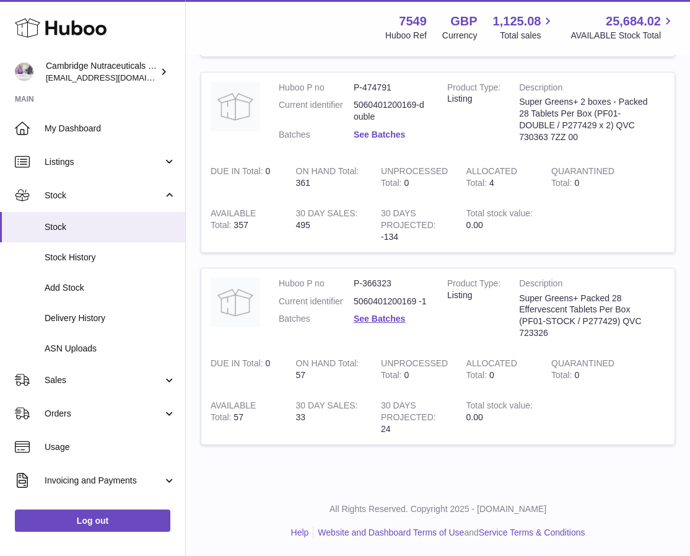
click at [359, 136] on link "See Batches" at bounding box center [379, 134] width 51 height 10
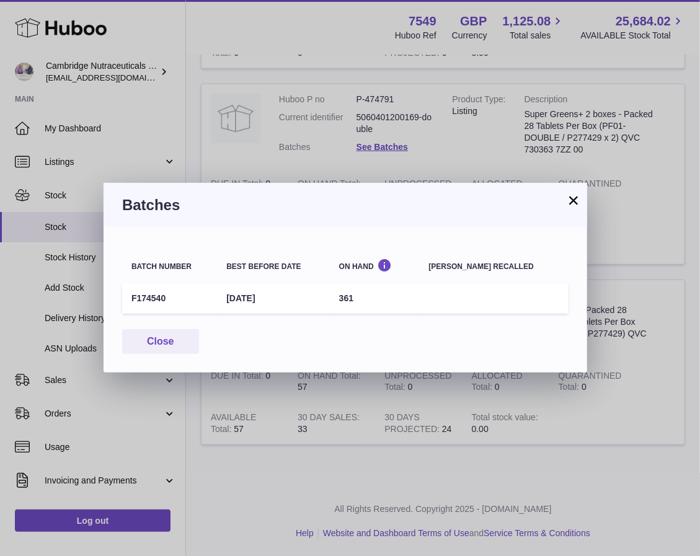
click at [576, 198] on button "×" at bounding box center [573, 200] width 15 height 15
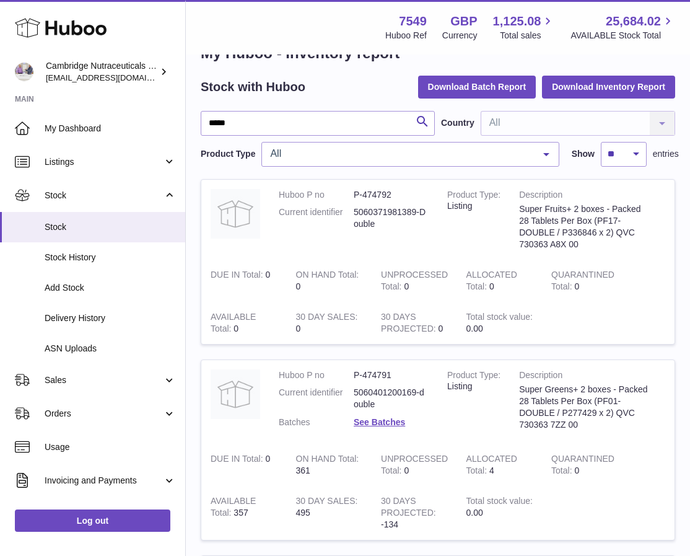
scroll to position [0, 0]
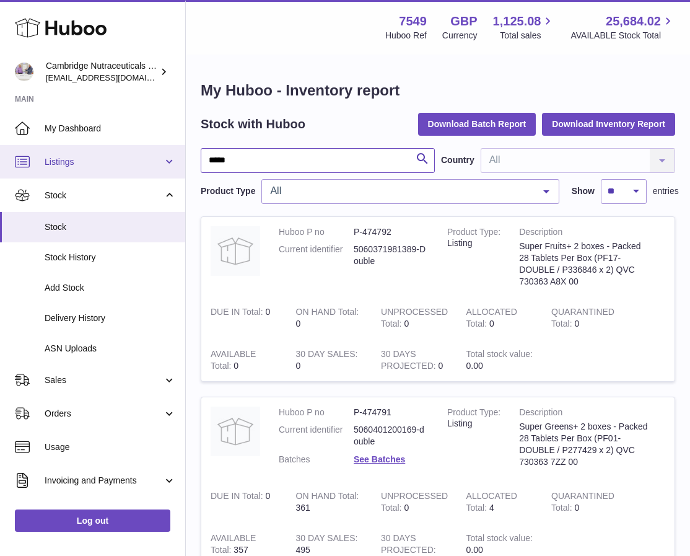
drag, startPoint x: 302, startPoint y: 154, endPoint x: 7, endPoint y: 158, distance: 294.3
click at [0, 159] on html ".st0{fill:#141414;}" at bounding box center [345, 278] width 690 height 556
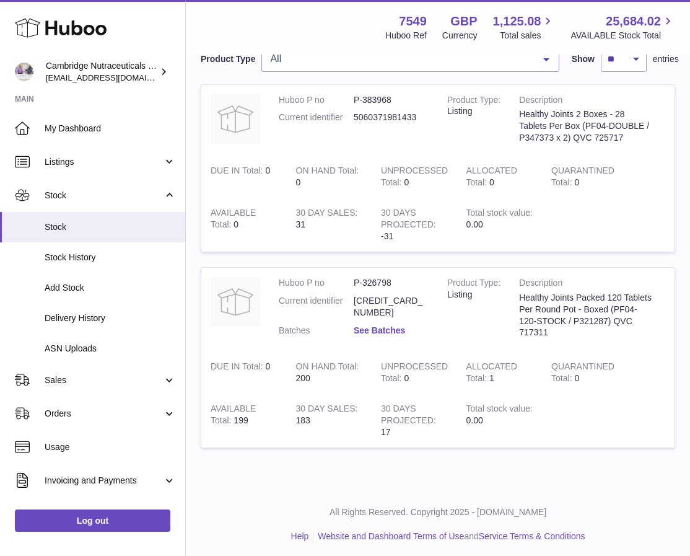
click at [371, 325] on link "See Batches" at bounding box center [379, 330] width 51 height 10
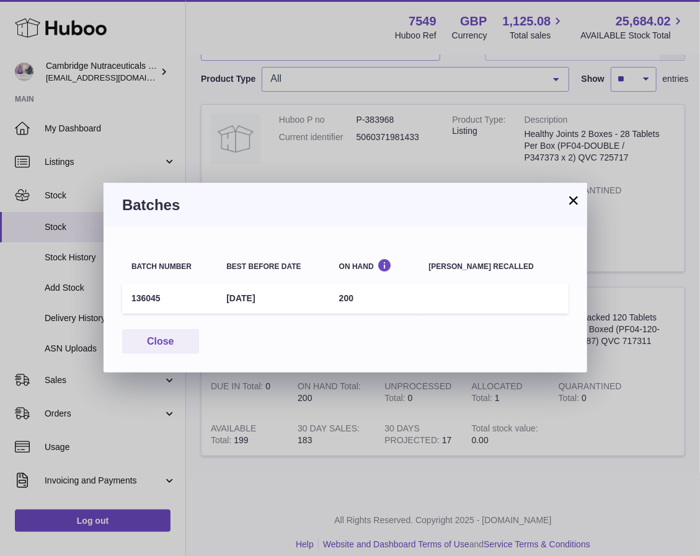
click at [578, 201] on button "×" at bounding box center [573, 200] width 15 height 15
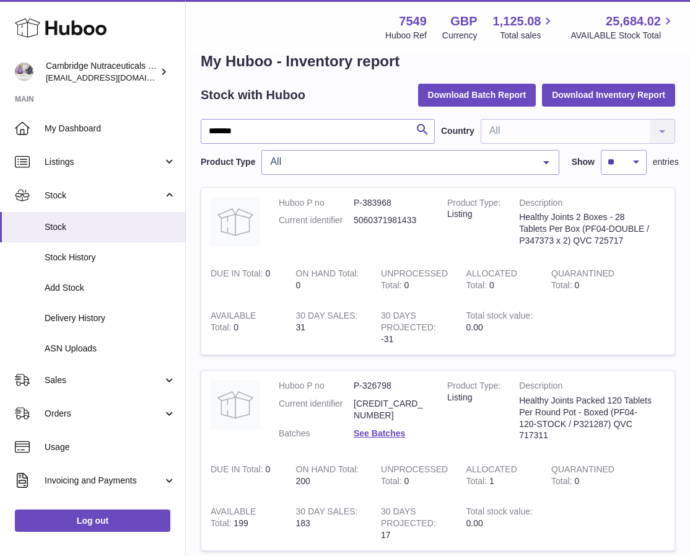
scroll to position [0, 0]
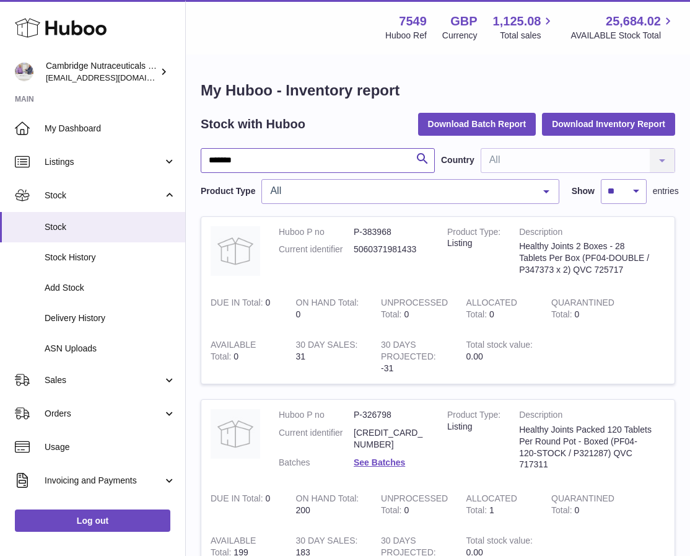
drag, startPoint x: 290, startPoint y: 160, endPoint x: -1, endPoint y: 153, distance: 291.3
click at [0, 153] on html ".st0{fill:#141414;}" at bounding box center [345, 278] width 690 height 556
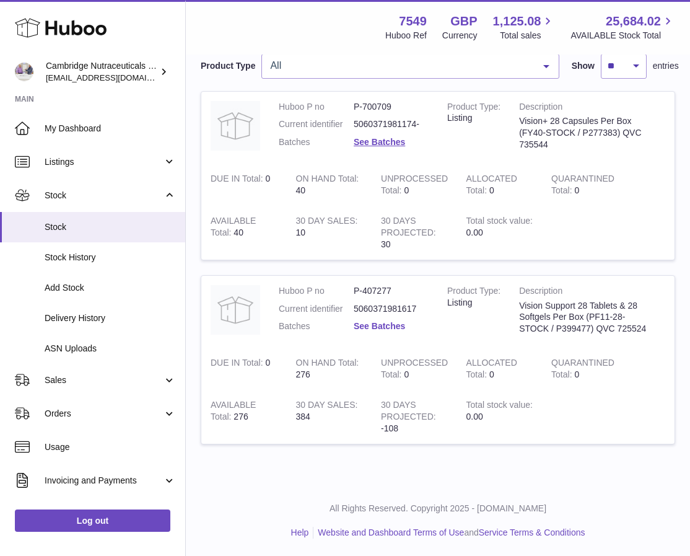
click at [396, 325] on link "See Batches" at bounding box center [379, 326] width 51 height 10
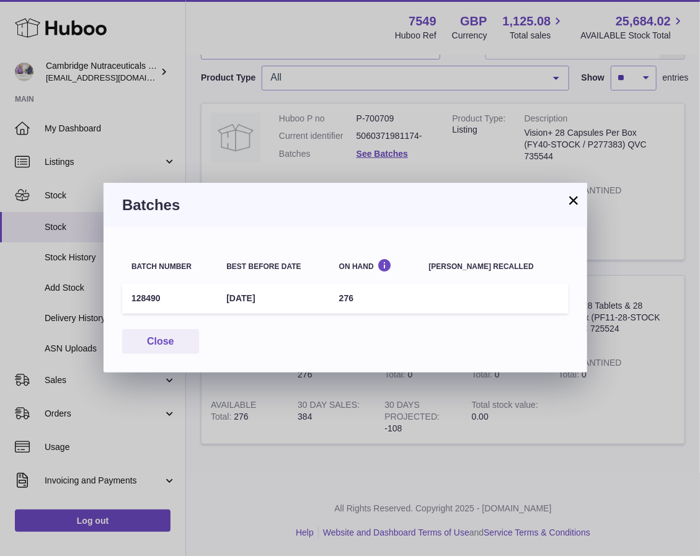
click at [573, 204] on button "×" at bounding box center [573, 200] width 15 height 15
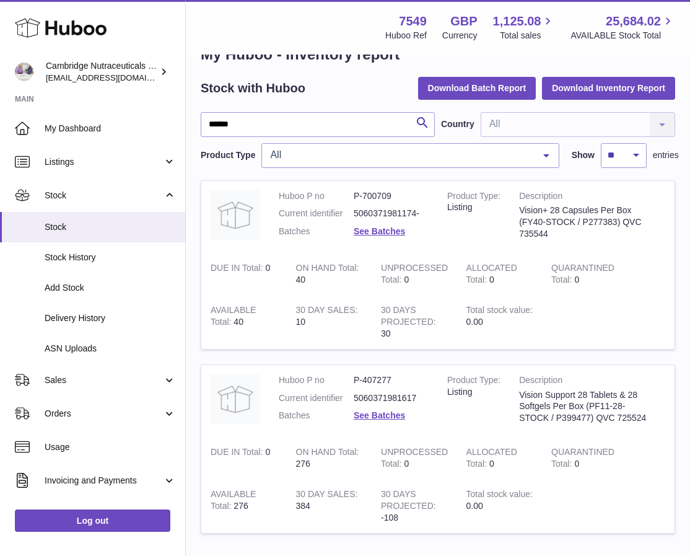
scroll to position [0, 0]
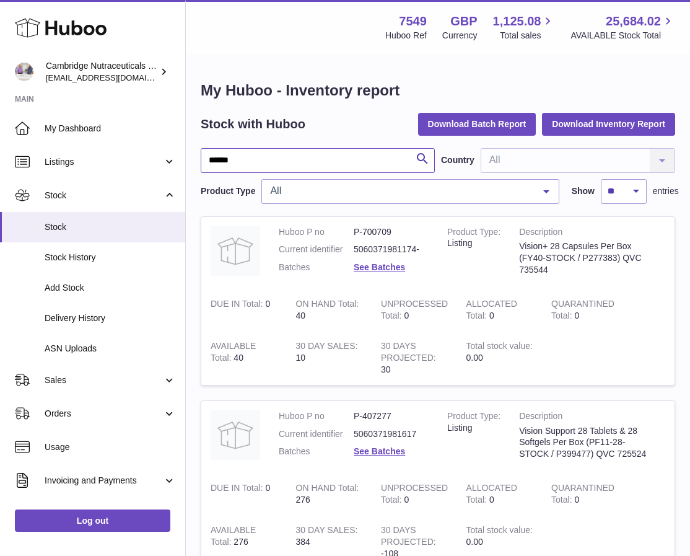
drag, startPoint x: 301, startPoint y: 163, endPoint x: -1, endPoint y: 154, distance: 302.5
click at [0, 154] on html ".st0{fill:#141414;}" at bounding box center [345, 278] width 690 height 556
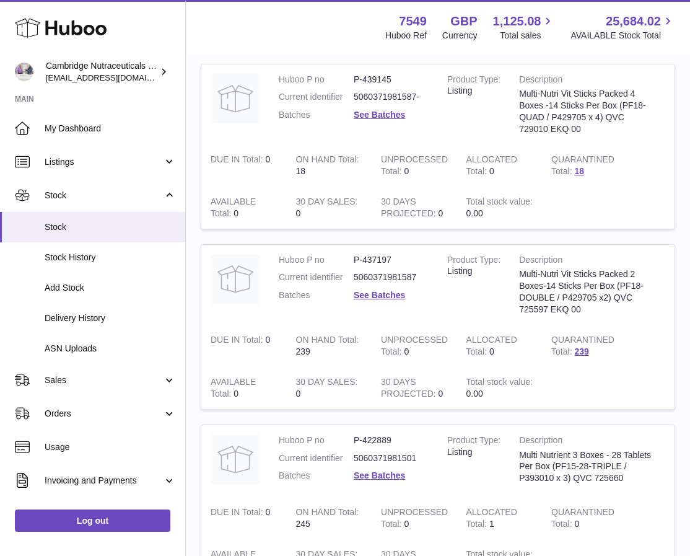
scroll to position [301, 0]
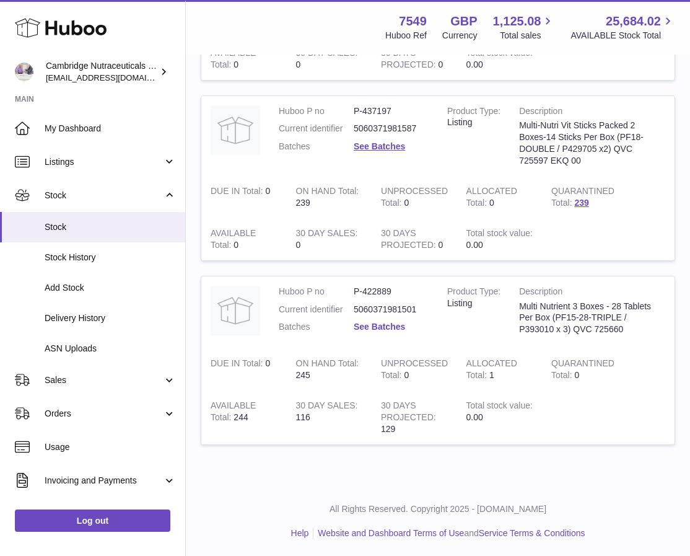
click at [404, 323] on link "See Batches" at bounding box center [379, 327] width 51 height 10
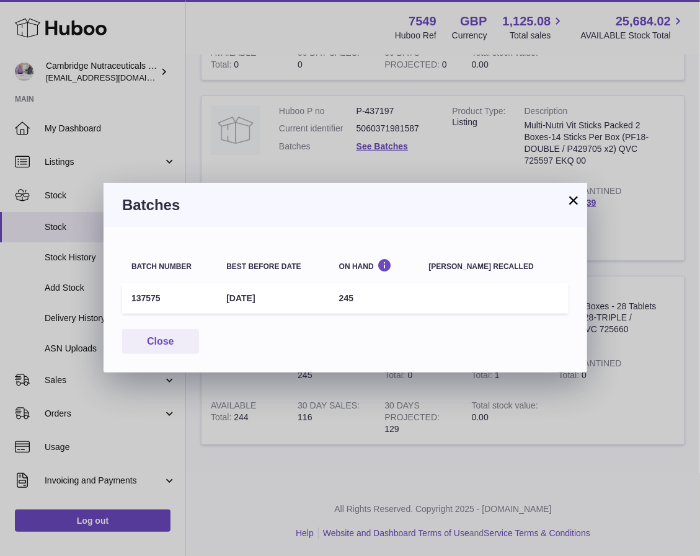
click at [573, 201] on button "×" at bounding box center [573, 200] width 15 height 15
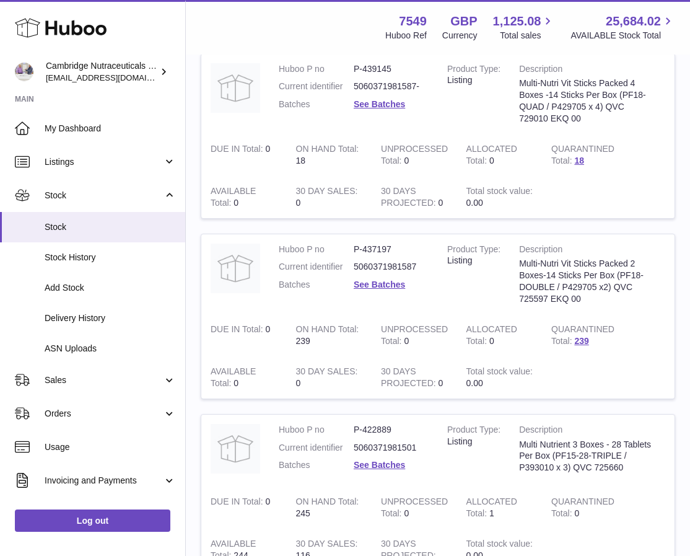
scroll to position [0, 0]
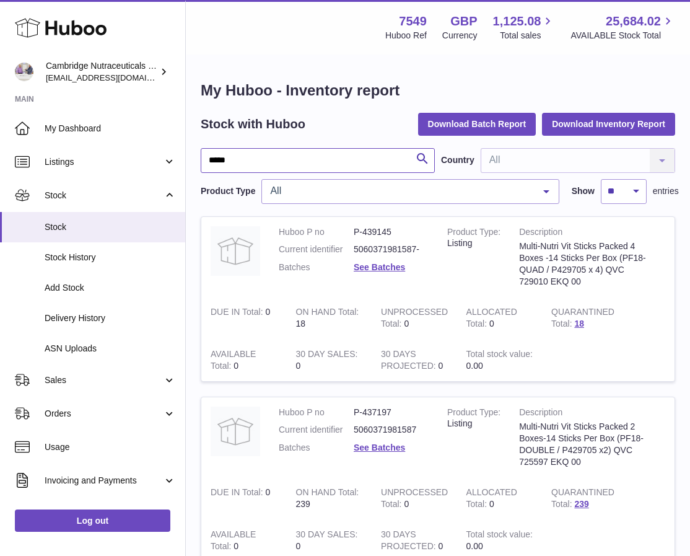
drag, startPoint x: 277, startPoint y: 164, endPoint x: -1, endPoint y: 188, distance: 279.3
click at [0, 188] on html ".st0{fill:#141414;}" at bounding box center [345, 278] width 690 height 556
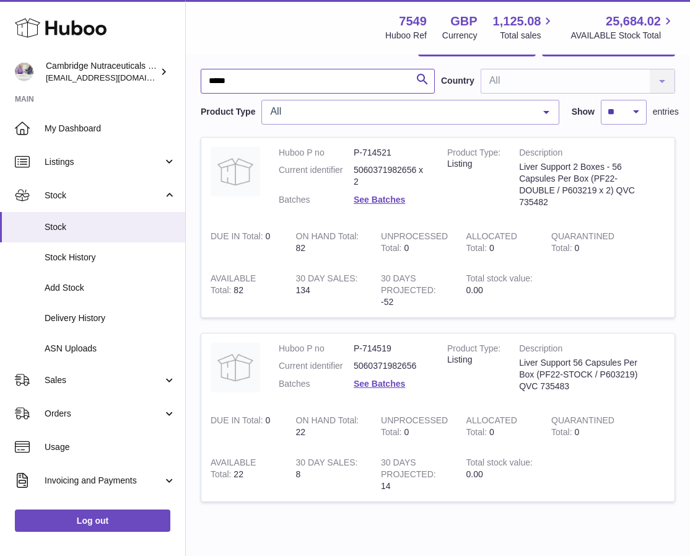
scroll to position [136, 0]
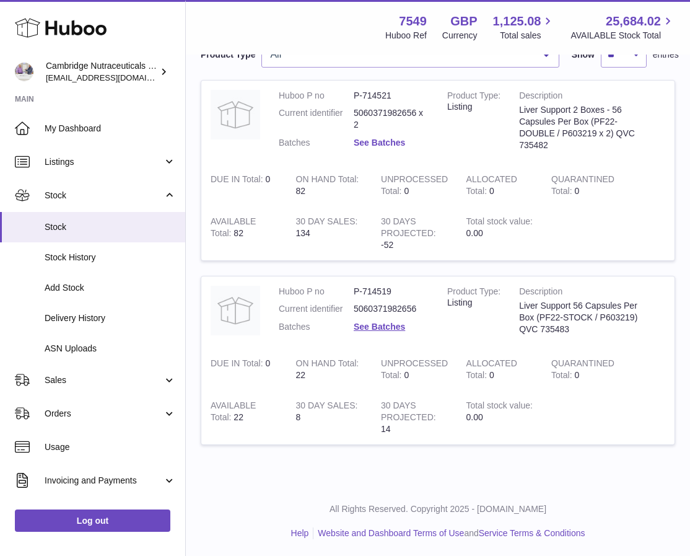
click at [373, 143] on link "See Batches" at bounding box center [379, 143] width 51 height 10
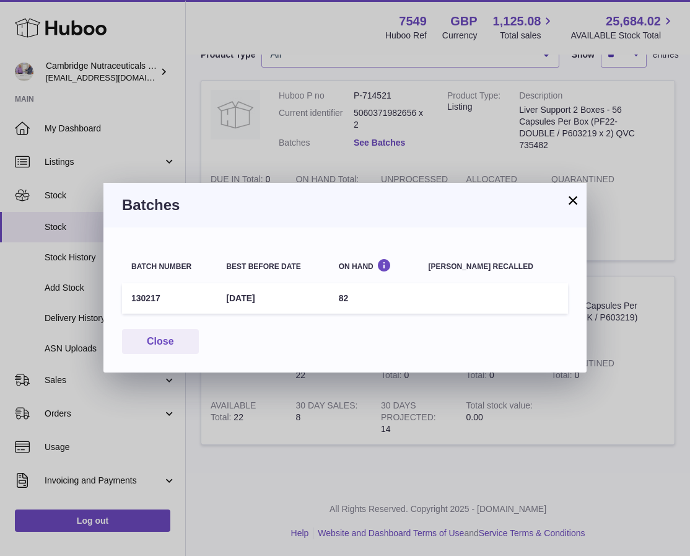
scroll to position [113, 0]
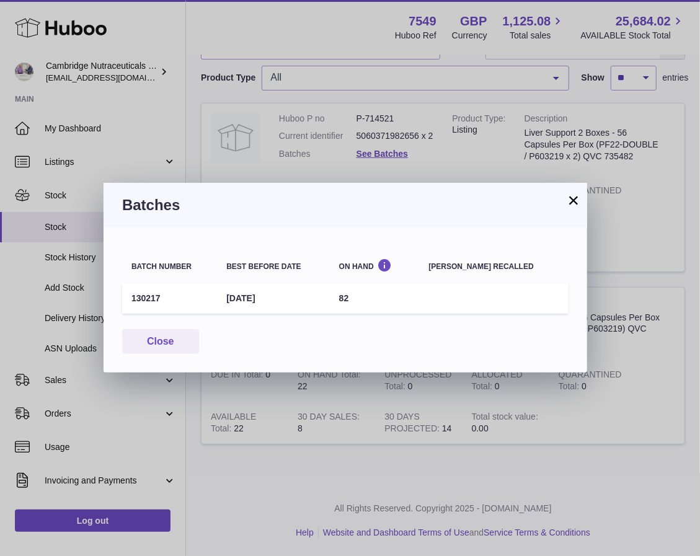
click at [576, 201] on button "×" at bounding box center [573, 200] width 15 height 15
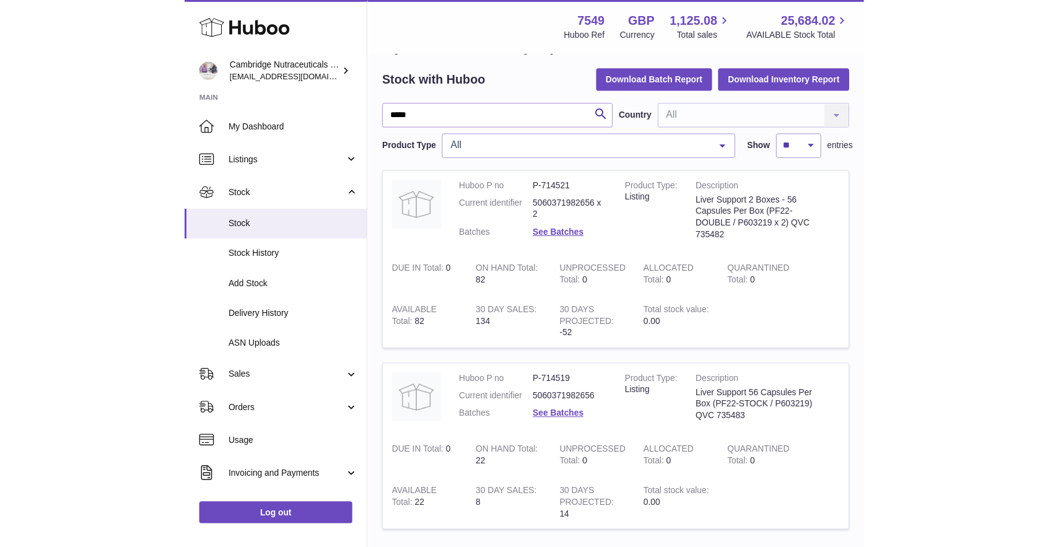
scroll to position [0, 0]
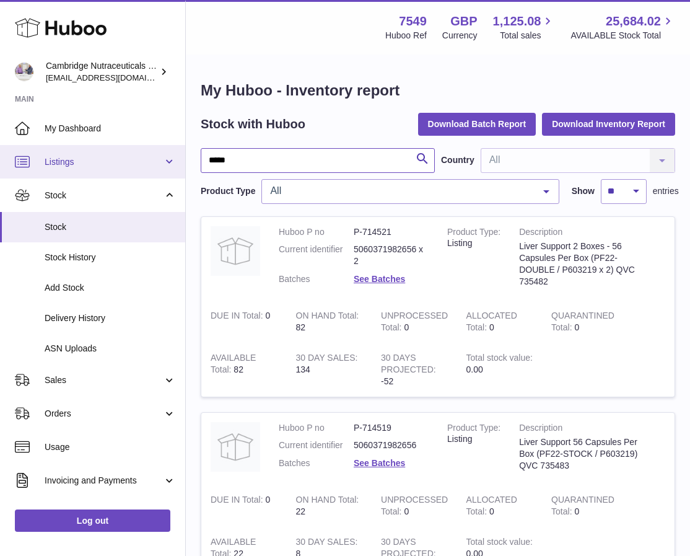
drag, startPoint x: 309, startPoint y: 149, endPoint x: 68, endPoint y: 151, distance: 240.4
click at [63, 152] on div "Huboo Cambridge Nutraceuticals Ltd [EMAIL_ADDRESS][DOMAIN_NAME] Main My Dashboa…" at bounding box center [345, 347] width 690 height 694
type input "******"
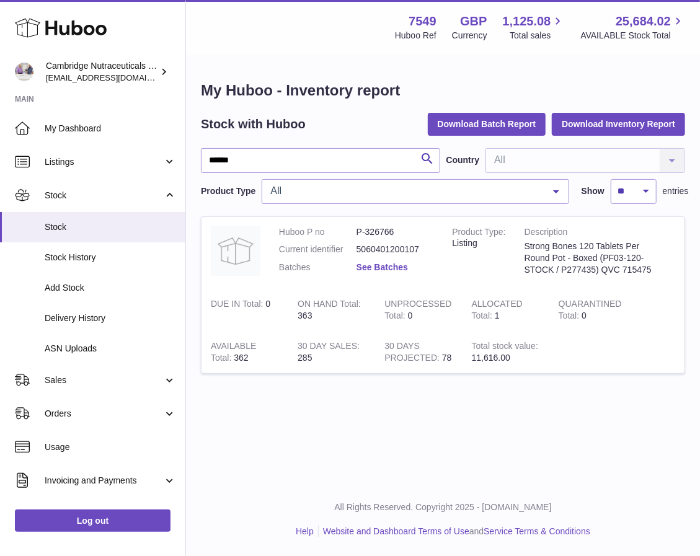
click at [378, 271] on link "See Batches" at bounding box center [381, 267] width 51 height 10
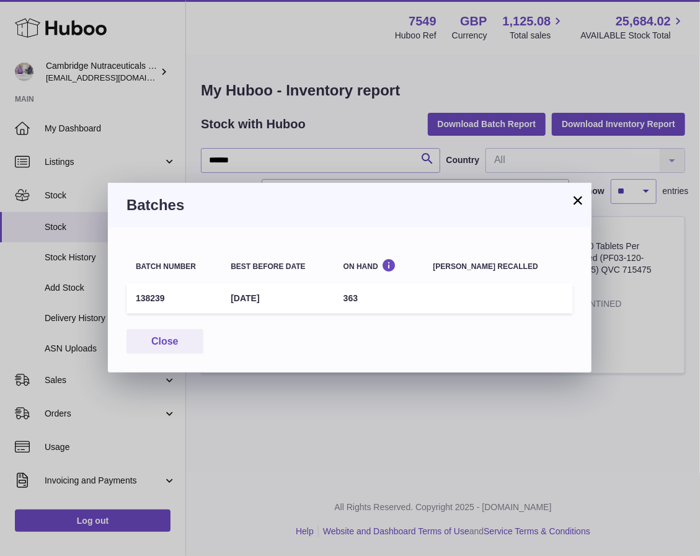
drag, startPoint x: 576, startPoint y: 206, endPoint x: 566, endPoint y: 188, distance: 20.8
click at [576, 206] on button "×" at bounding box center [577, 200] width 15 height 15
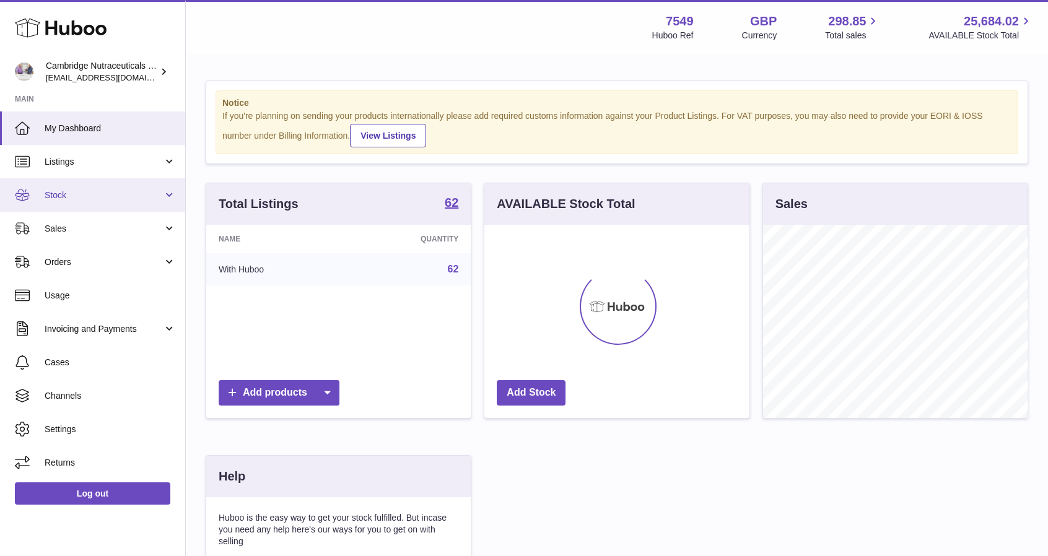
scroll to position [619417, 619345]
click at [59, 204] on link "Stock" at bounding box center [92, 194] width 185 height 33
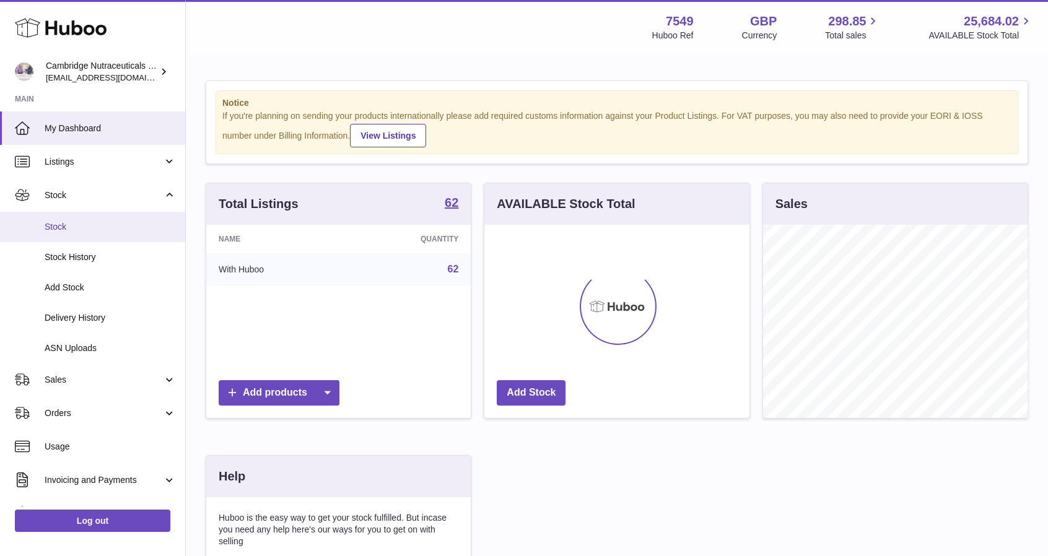
click at [59, 224] on span "Stock" at bounding box center [110, 227] width 131 height 12
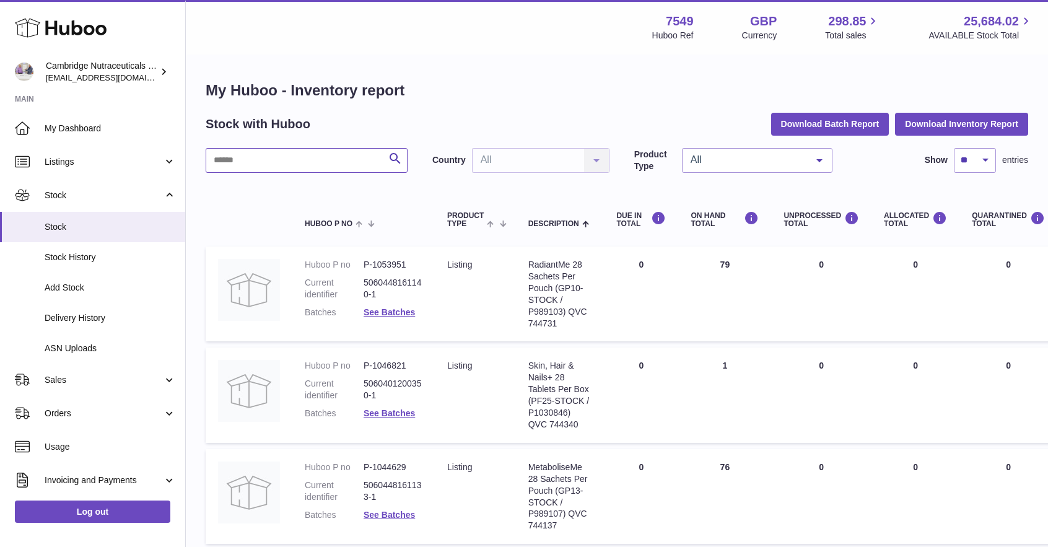
click at [327, 153] on input "text" at bounding box center [307, 160] width 202 height 25
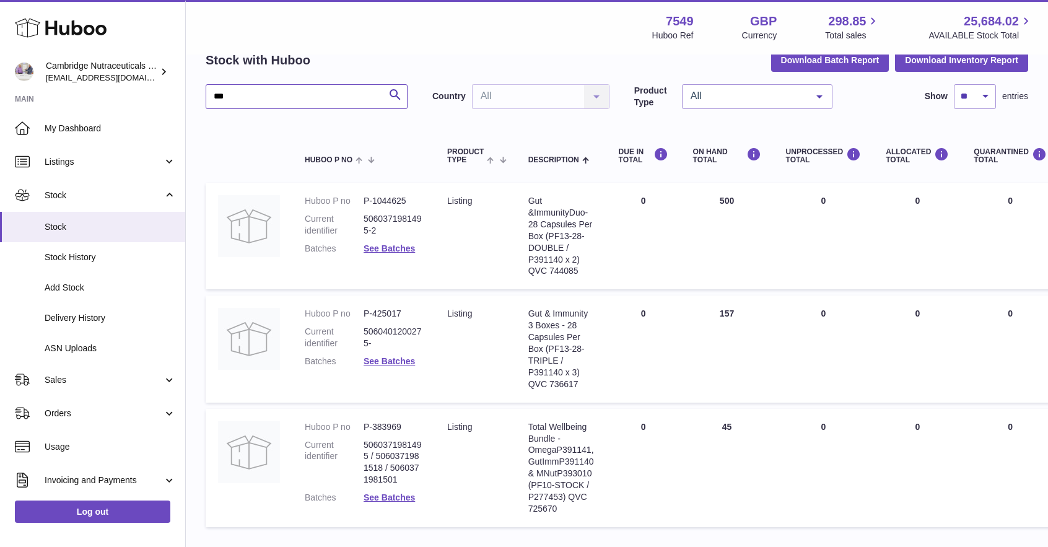
scroll to position [124, 0]
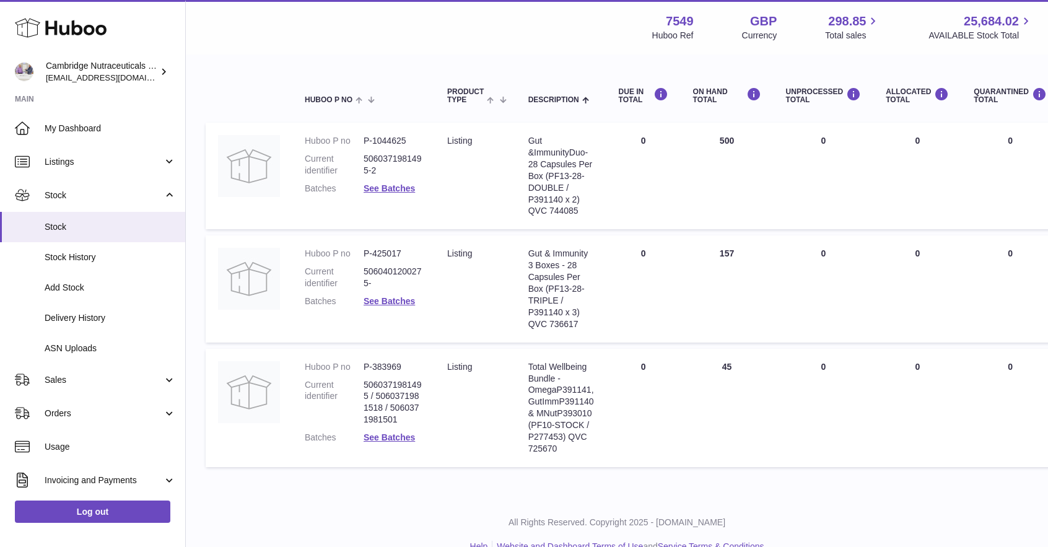
drag, startPoint x: 579, startPoint y: 209, endPoint x: 551, endPoint y: 210, distance: 27.9
click at [551, 210] on div "Gut & Immunity Duo-28 Capsules Per Box (PF13-28-DOUBLE / P391140 x 2) QVC 744085" at bounding box center [562, 176] width 66 height 82
drag, startPoint x: 579, startPoint y: 320, endPoint x: 551, endPoint y: 319, distance: 27.9
click at [551, 319] on div "Gut & Immunity 3 Boxes - 28 Capsules Per Box (PF13-28-TRIPLE / P391140 x 3) QVC…" at bounding box center [562, 289] width 66 height 82
copy div "736617"
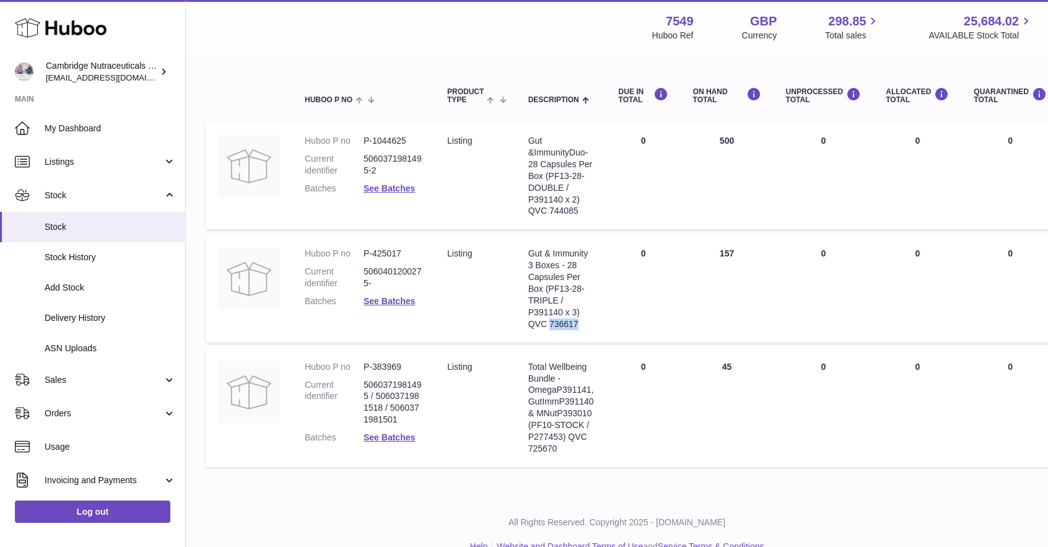
scroll to position [0, 0]
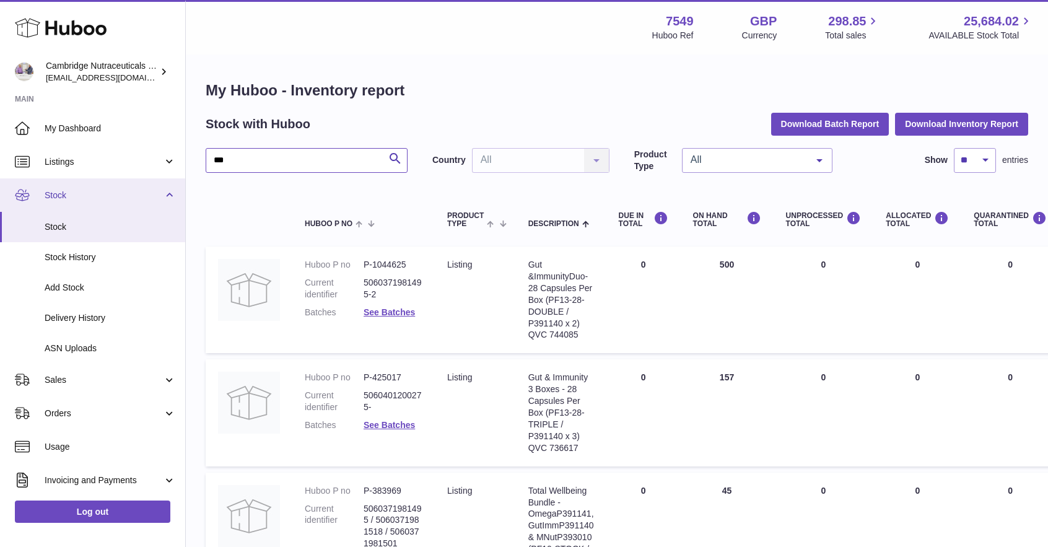
drag, startPoint x: 275, startPoint y: 162, endPoint x: 44, endPoint y: 188, distance: 232.6
click at [44, 188] on div "Huboo Cambridge Nutraceuticals Ltd qvc@camnutra.com Main My Dashboard Listings …" at bounding box center [524, 347] width 1048 height 695
type input "*******"
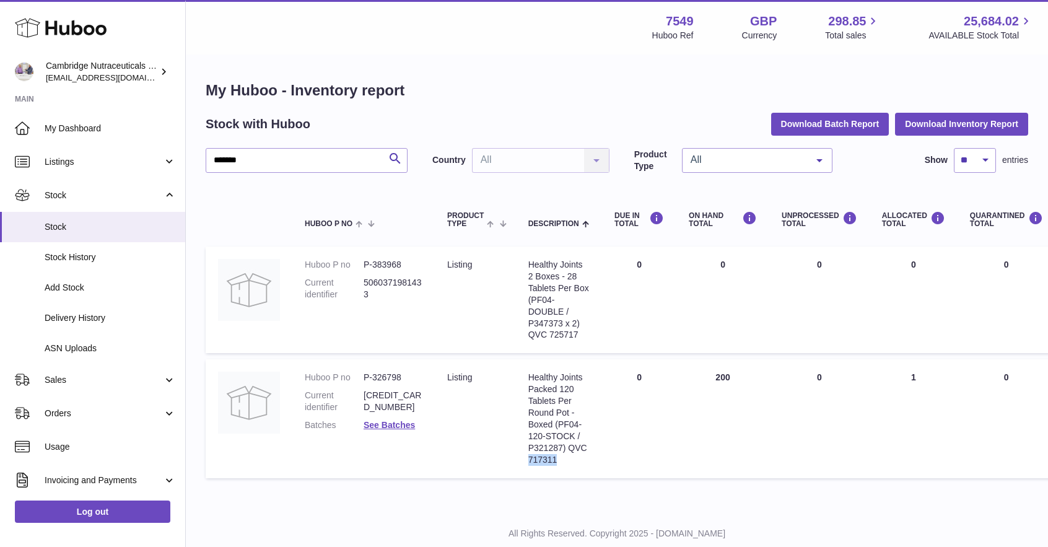
drag, startPoint x: 559, startPoint y: 460, endPoint x: 468, endPoint y: 370, distance: 128.4
click at [529, 456] on div "Healthy Joints Packed 120 Tablets Per Round Pot - Boxed (PF04-120-STOCK / P3212…" at bounding box center [559, 419] width 61 height 94
drag, startPoint x: 576, startPoint y: 334, endPoint x: 551, endPoint y: 335, distance: 24.8
click at [551, 335] on div "Healthy Joints 2 Boxes - 28 Tablets Per Box (PF04-DOUBLE / P347373 x 2) QVC 725…" at bounding box center [559, 300] width 61 height 82
copy div "725717"
